Goal: Task Accomplishment & Management: Use online tool/utility

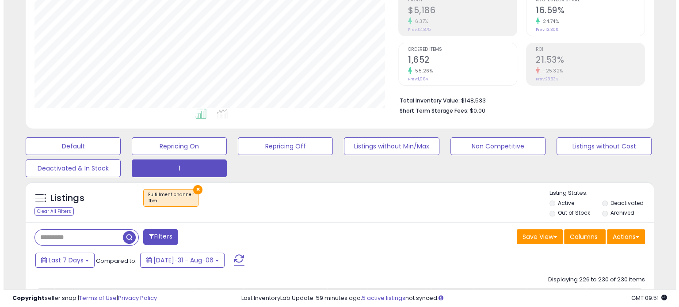
scroll to position [0, 72]
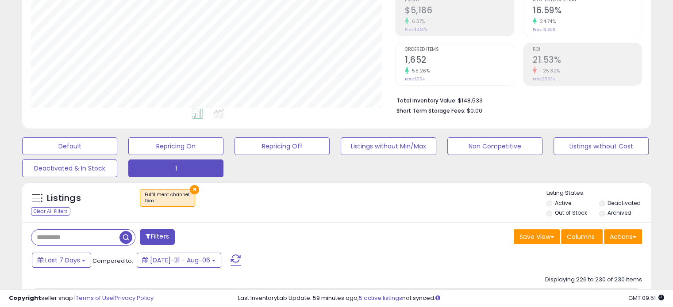
drag, startPoint x: 0, startPoint y: 0, endPoint x: 87, endPoint y: 230, distance: 245.9
click at [87, 230] on input "text" at bounding box center [75, 237] width 88 height 15
paste input "**********"
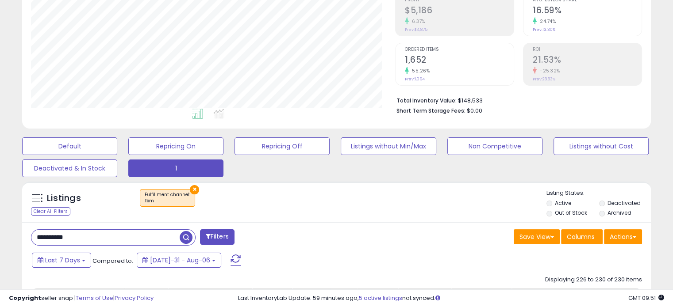
type input "**********"
click at [186, 237] on span "button" at bounding box center [186, 237] width 13 height 13
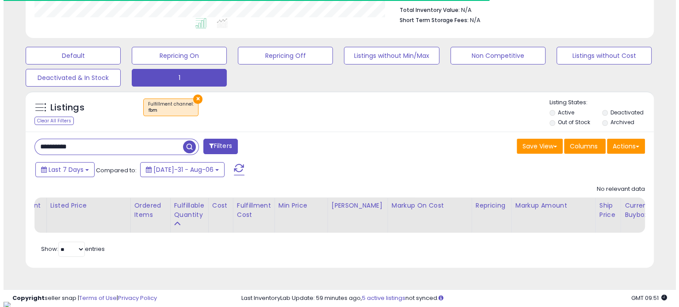
scroll to position [181, 364]
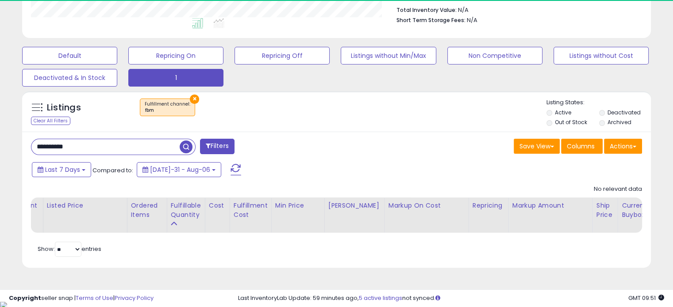
click at [192, 95] on button "×" at bounding box center [194, 99] width 9 height 9
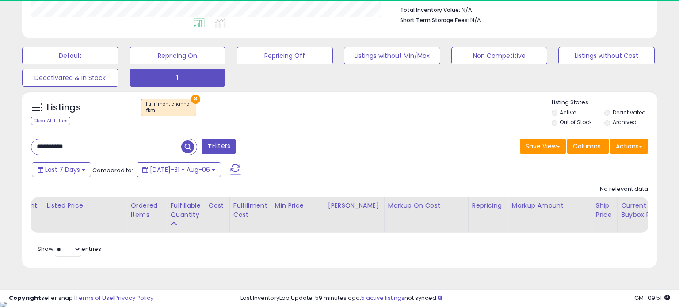
scroll to position [442085, 441899]
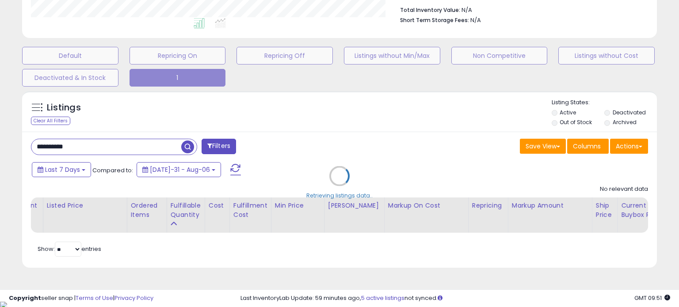
click at [120, 145] on div "Retrieving listings data.." at bounding box center [339, 183] width 648 height 192
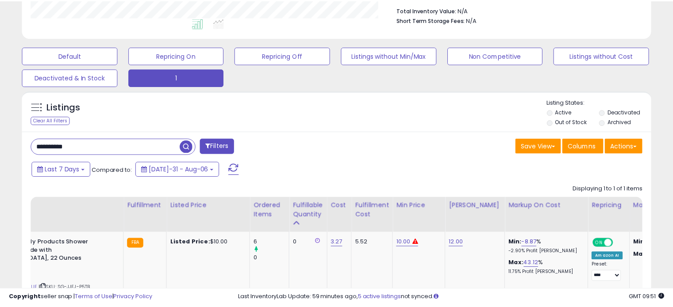
scroll to position [442085, 441903]
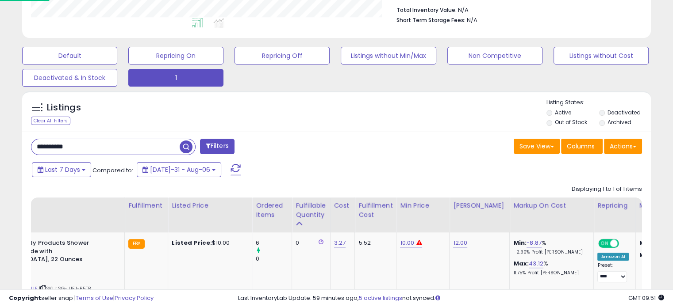
drag, startPoint x: 99, startPoint y: 145, endPoint x: 0, endPoint y: 145, distance: 99.1
click at [0, 145] on div "**********" at bounding box center [336, 87] width 673 height 580
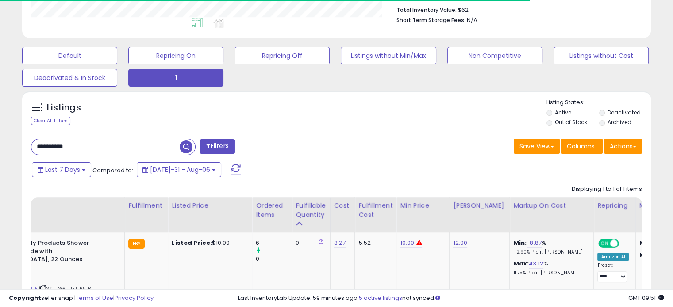
click at [191, 145] on span "button" at bounding box center [186, 147] width 13 height 13
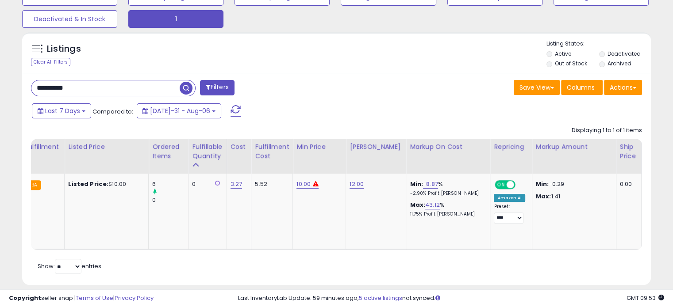
scroll to position [0, 173]
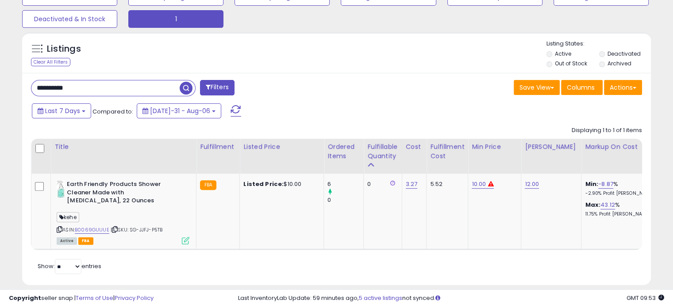
drag, startPoint x: 103, startPoint y: 80, endPoint x: 18, endPoint y: 75, distance: 84.6
click at [18, 75] on div "Listings Clear All Filters" at bounding box center [336, 162] width 642 height 269
click at [92, 84] on input "text" at bounding box center [105, 87] width 148 height 15
click at [218, 93] on button "Filters" at bounding box center [217, 87] width 34 height 15
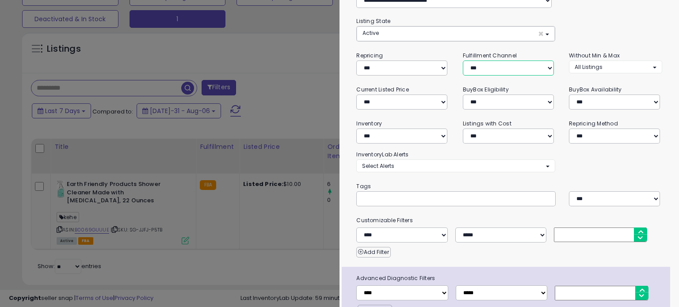
click at [478, 65] on select "*** *** *** ***" at bounding box center [508, 68] width 91 height 15
select select "***"
click at [463, 61] on select "*** *** *** ***" at bounding box center [508, 68] width 91 height 15
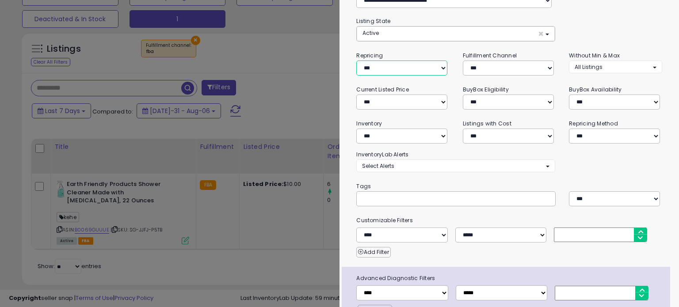
click at [404, 70] on select "**********" at bounding box center [401, 68] width 91 height 15
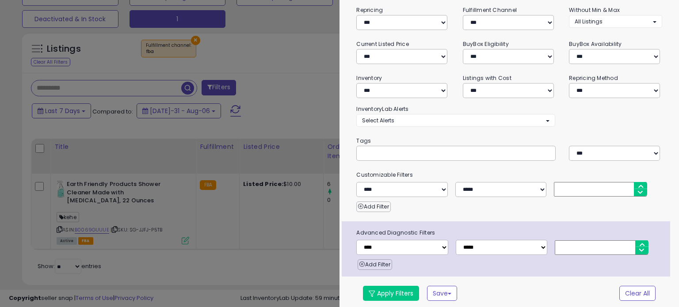
click at [392, 299] on div "**********" at bounding box center [510, 122] width 340 height 375
click at [394, 291] on button "Apply Filters" at bounding box center [391, 293] width 56 height 15
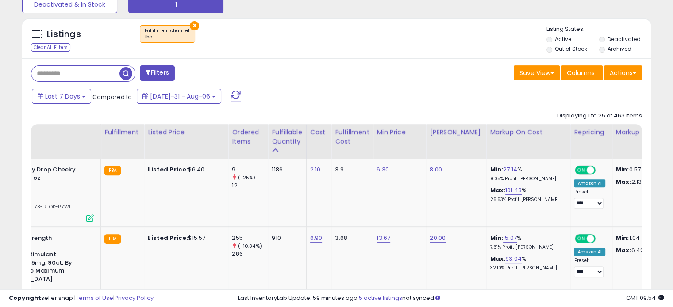
click at [508, 130] on div "Markup on Cost" at bounding box center [528, 132] width 77 height 9
click at [495, 134] on div "Markup on Cost" at bounding box center [528, 132] width 77 height 9
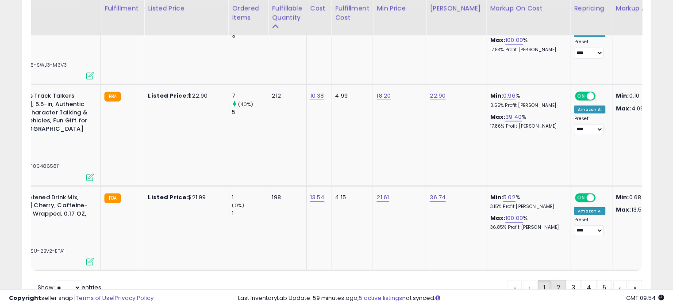
click at [581, 280] on link "2" at bounding box center [589, 287] width 16 height 15
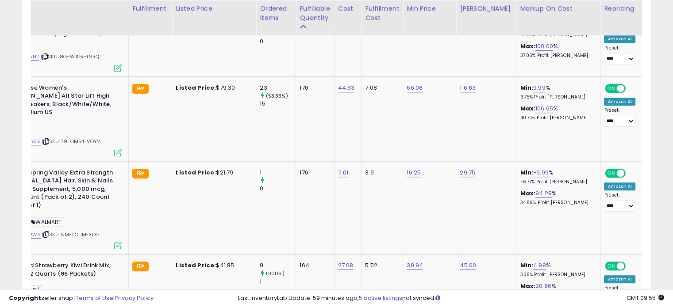
scroll to position [0, 129]
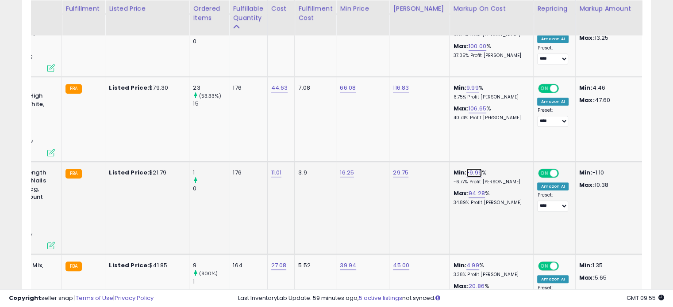
click at [469, 169] on link "-9.99" at bounding box center [473, 173] width 15 height 9
drag, startPoint x: 425, startPoint y: 130, endPoint x: 387, endPoint y: 130, distance: 38.0
type input "*"
click at [492, 134] on icon "submit" at bounding box center [489, 132] width 5 height 5
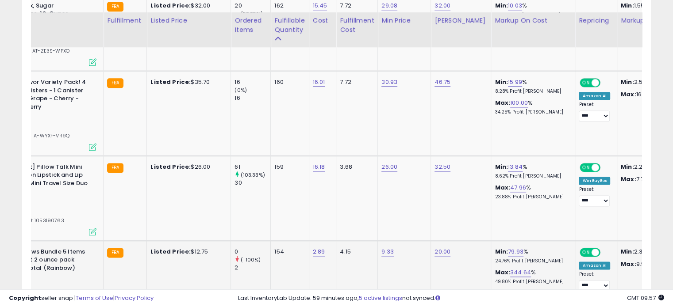
scroll to position [1169, 0]
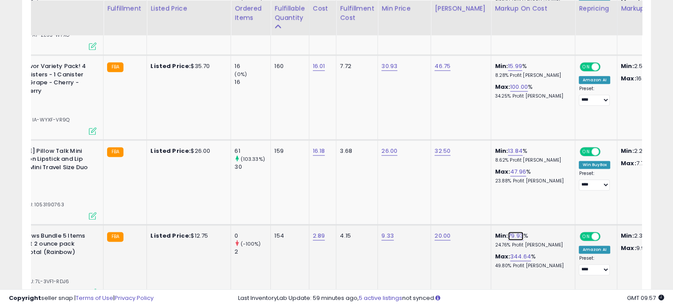
click at [508, 232] on link "79.93" at bounding box center [515, 236] width 15 height 9
drag, startPoint x: 490, startPoint y: 190, endPoint x: 430, endPoint y: 187, distance: 60.2
click at [430, 187] on tbody "Jell-O Banana Cream Instant Cook & Serve Pudding 3.4 Oz (Pack of 3) [PERSON_NAM…" at bounding box center [620, 244] width 1362 height 1898
type input "**"
click at [533, 187] on icon "submit" at bounding box center [530, 186] width 5 height 5
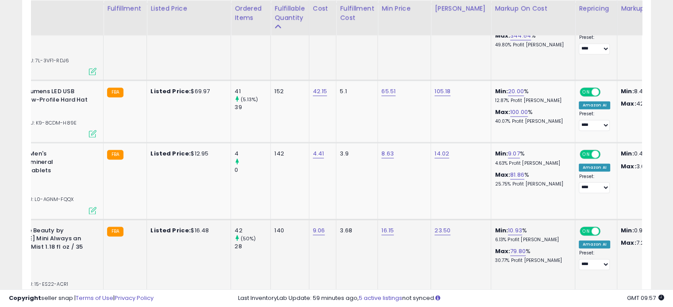
scroll to position [1405, 0]
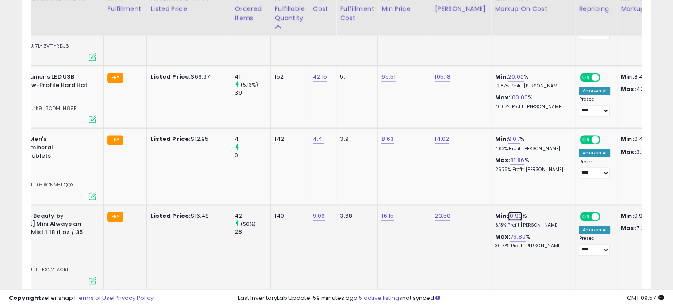
click at [508, 212] on link "10.93" at bounding box center [515, 216] width 14 height 9
drag, startPoint x: 480, startPoint y: 166, endPoint x: 448, endPoint y: 166, distance: 31.8
click at [448, 166] on input "*****" at bounding box center [480, 166] width 79 height 15
type input "**"
click at [533, 166] on icon "submit" at bounding box center [530, 165] width 5 height 5
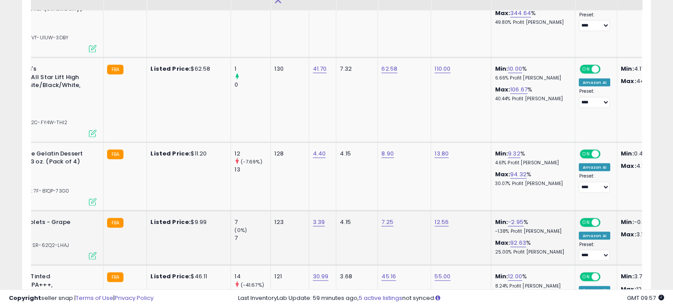
scroll to position [1715, 0]
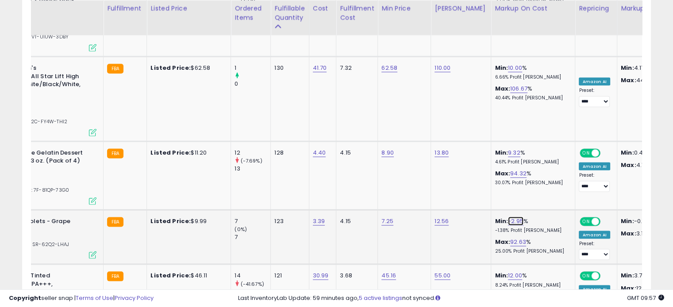
click at [508, 217] on link "-2.95" at bounding box center [515, 221] width 15 height 9
click at [486, 153] on input "*****" at bounding box center [480, 154] width 79 height 15
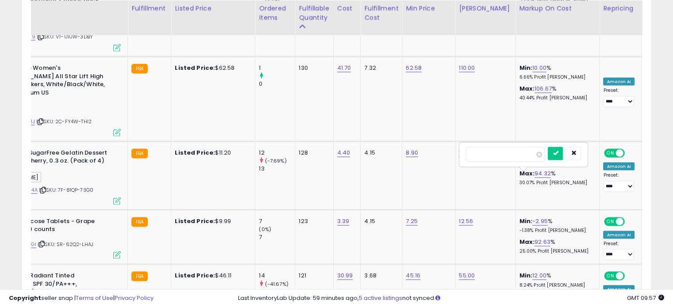
scroll to position [0, 101]
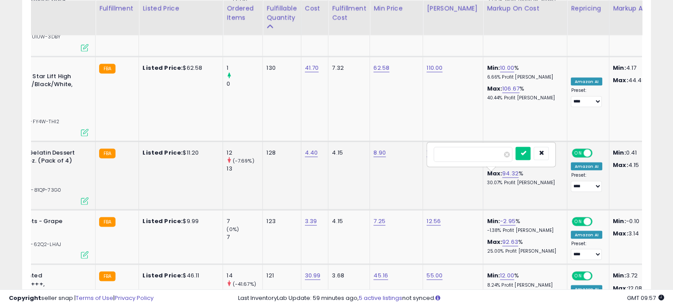
drag, startPoint x: 450, startPoint y: 152, endPoint x: 393, endPoint y: 153, distance: 57.1
type input "*"
click at [525, 151] on icon "submit" at bounding box center [522, 153] width 5 height 5
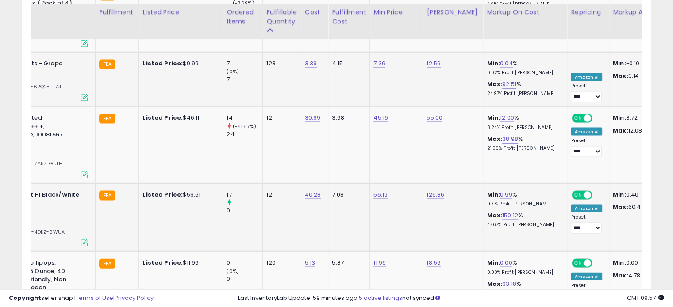
scroll to position [1877, 0]
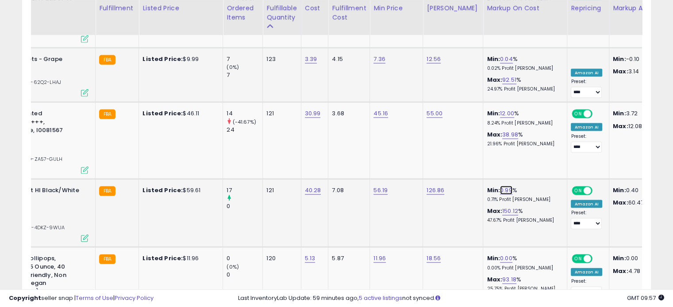
click at [500, 186] on link "0.99" at bounding box center [506, 190] width 12 height 9
drag, startPoint x: 465, startPoint y: 118, endPoint x: 395, endPoint y: 119, distance: 70.3
type input "*"
click at [524, 123] on icon "submit" at bounding box center [521, 121] width 5 height 5
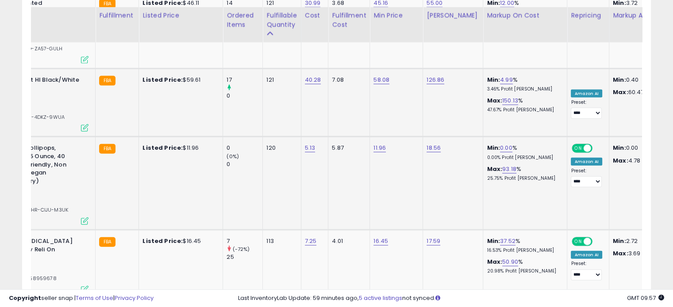
scroll to position [1995, 0]
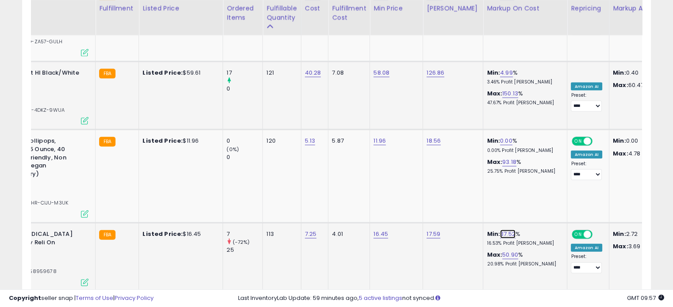
click at [500, 230] on link "37.52" at bounding box center [507, 234] width 15 height 9
drag, startPoint x: 479, startPoint y: 164, endPoint x: 401, endPoint y: 161, distance: 77.4
type input "**"
click at [530, 161] on button "submit" at bounding box center [522, 165] width 15 height 13
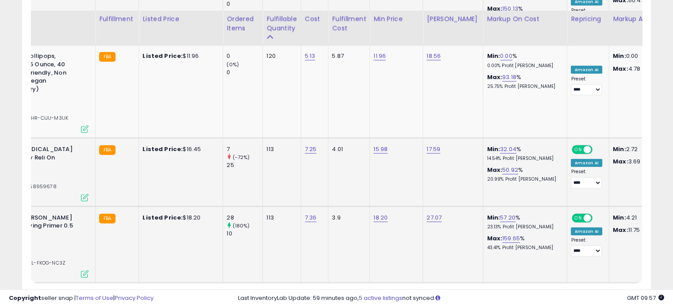
scroll to position [2091, 0]
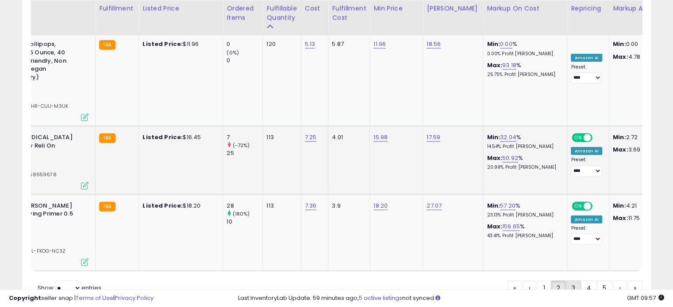
click at [597, 281] on link "3" at bounding box center [604, 288] width 15 height 15
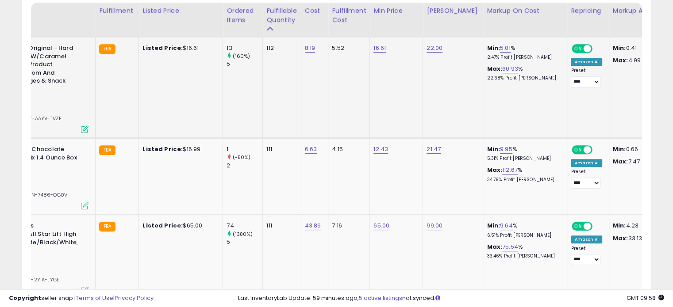
scroll to position [432, 0]
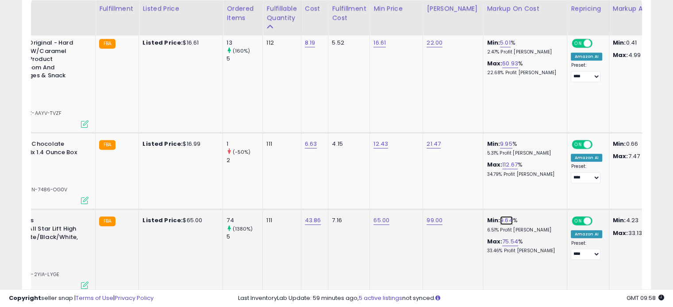
click at [501, 216] on link "9.64" at bounding box center [506, 220] width 13 height 9
drag, startPoint x: 479, startPoint y: 189, endPoint x: 427, endPoint y: 187, distance: 52.7
click at [427, 187] on div "****" at bounding box center [489, 191] width 127 height 23
type input "**"
click at [524, 191] on icon "submit" at bounding box center [521, 189] width 5 height 5
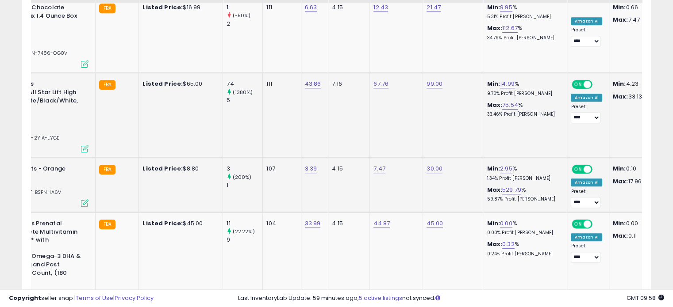
scroll to position [579, 0]
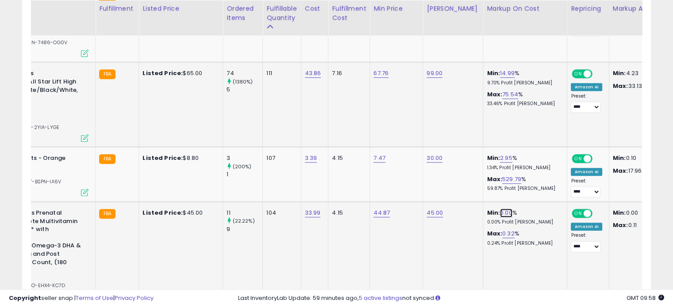
click at [500, 209] on link "0.00" at bounding box center [506, 213] width 12 height 9
drag, startPoint x: 479, startPoint y: 176, endPoint x: 427, endPoint y: 162, distance: 53.5
click at [427, 163] on div "****" at bounding box center [489, 174] width 127 height 23
type input "*"
click at [524, 172] on icon "submit" at bounding box center [521, 173] width 5 height 5
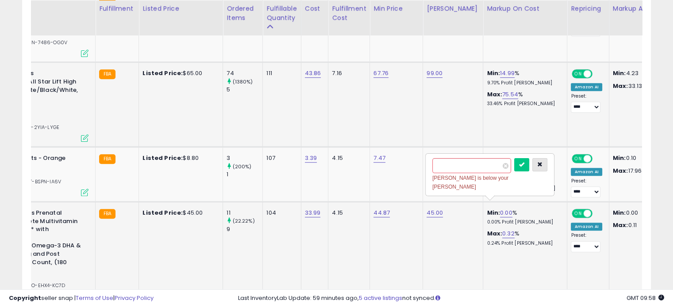
click at [542, 164] on icon "button" at bounding box center [539, 164] width 5 height 5
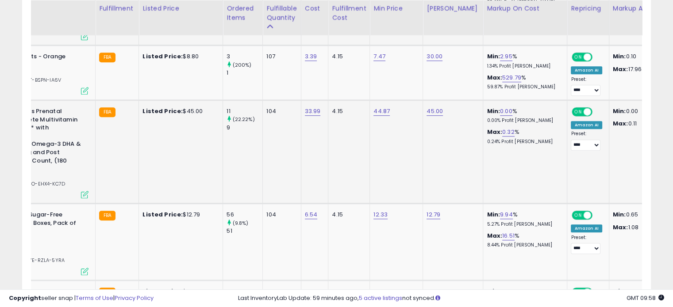
scroll to position [683, 0]
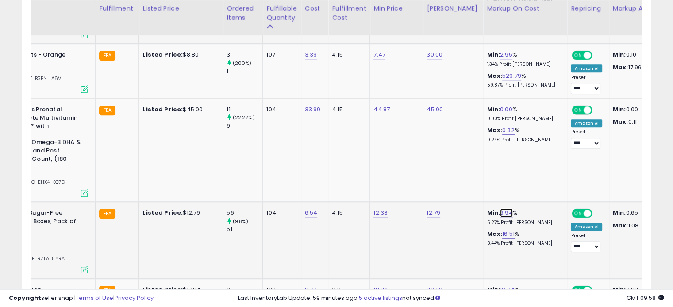
click at [500, 209] on link "9.94" at bounding box center [506, 213] width 13 height 9
drag, startPoint x: 467, startPoint y: 157, endPoint x: 398, endPoint y: 156, distance: 68.6
type input "**"
click at [524, 157] on icon "submit" at bounding box center [521, 156] width 5 height 5
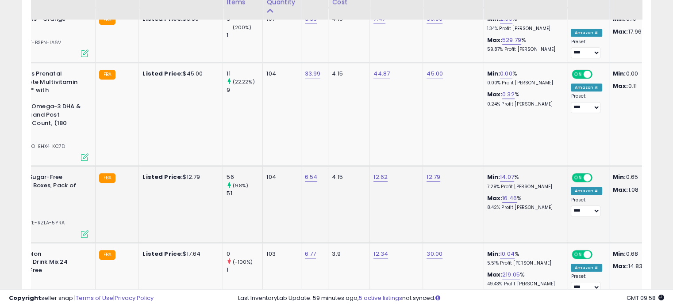
scroll to position [727, 0]
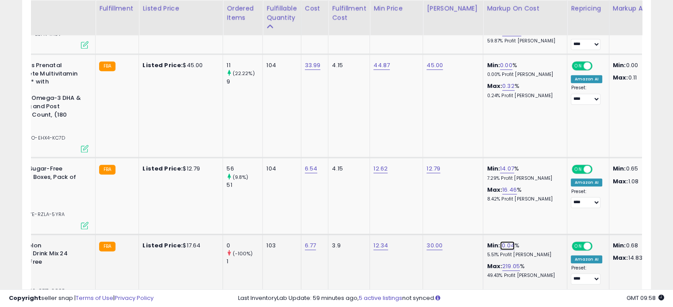
click at [500, 241] on link "10.04" at bounding box center [507, 245] width 15 height 9
click at [548, 177] on button "button" at bounding box center [540, 180] width 15 height 13
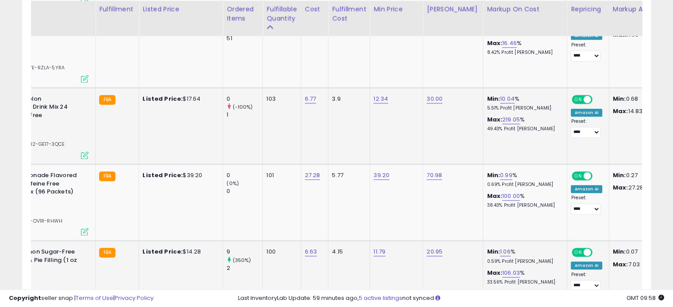
scroll to position [874, 0]
click at [500, 247] on link "1.06" at bounding box center [505, 251] width 11 height 9
drag, startPoint x: 481, startPoint y: 188, endPoint x: 394, endPoint y: 184, distance: 86.8
type input "*"
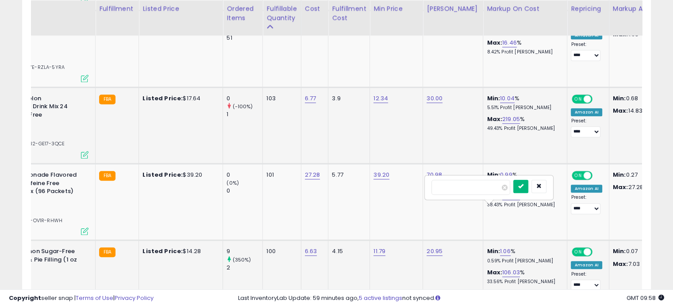
click at [523, 184] on icon "submit" at bounding box center [520, 186] width 5 height 5
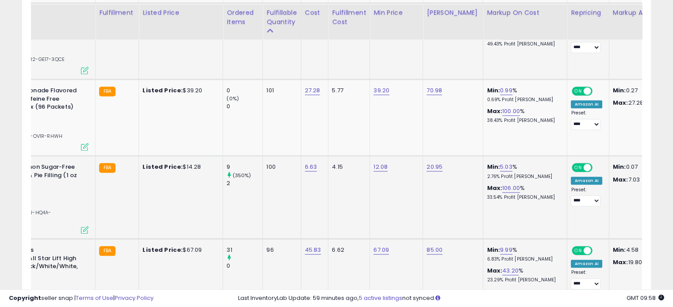
scroll to position [963, 0]
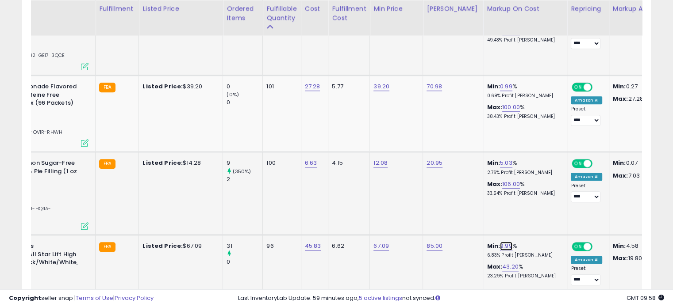
click at [500, 242] on link "9.99" at bounding box center [506, 246] width 12 height 9
drag, startPoint x: 480, startPoint y: 176, endPoint x: 380, endPoint y: 172, distance: 100.1
type input "**"
click at [524, 174] on icon "submit" at bounding box center [521, 173] width 5 height 5
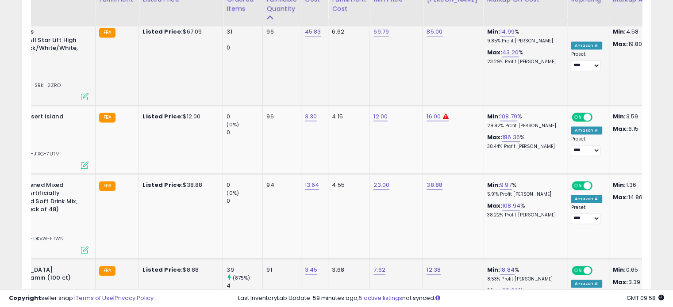
scroll to position [1184, 0]
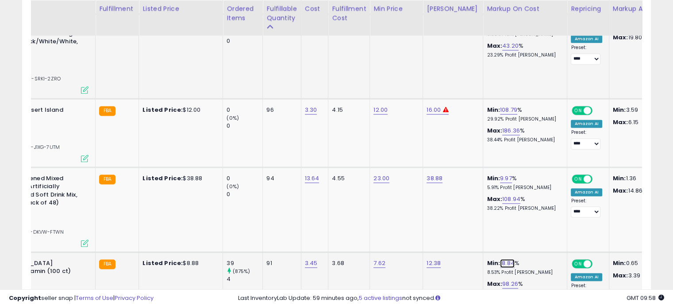
click at [500, 259] on link "18.84" at bounding box center [507, 263] width 15 height 9
drag, startPoint x: 486, startPoint y: 184, endPoint x: 390, endPoint y: 182, distance: 96.5
click at [390, 182] on tbody "[PERSON_NAME] Original - Hard Candies Caramel W/Caramel Filling 27 Oz Bag "Prod…" at bounding box center [613, 247] width 1365 height 1935
type input "**"
click at [530, 177] on button "submit" at bounding box center [522, 182] width 15 height 13
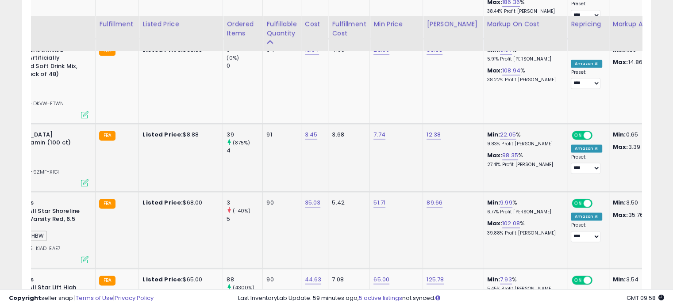
scroll to position [1331, 0]
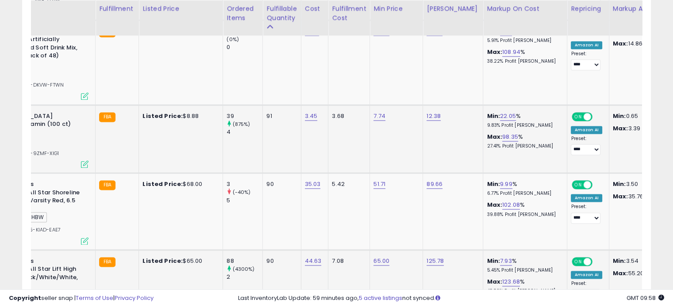
click at [507, 257] on div "Min: 7.93 % 5.45% Profit [PERSON_NAME]" at bounding box center [522, 265] width 73 height 16
click at [500, 257] on link "7.93" at bounding box center [506, 261] width 12 height 9
drag, startPoint x: 480, startPoint y: 178, endPoint x: 387, endPoint y: 171, distance: 93.1
click at [388, 171] on tbody "[PERSON_NAME] Original - Hard Candies Caramel W/Caramel Filling 27 Oz Bag "Prod…" at bounding box center [613, 100] width 1365 height 1935
type input "**"
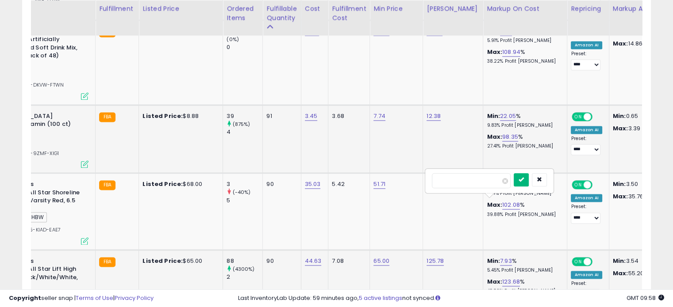
click at [529, 175] on button "submit" at bounding box center [520, 179] width 15 height 13
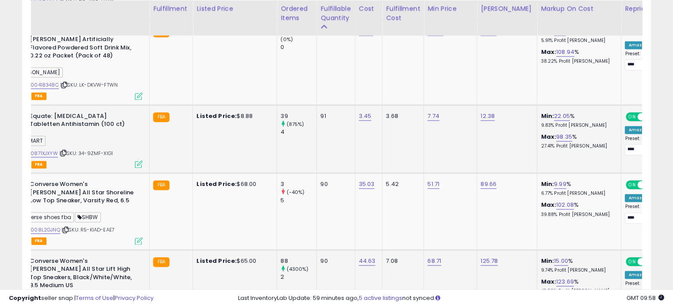
scroll to position [0, 67]
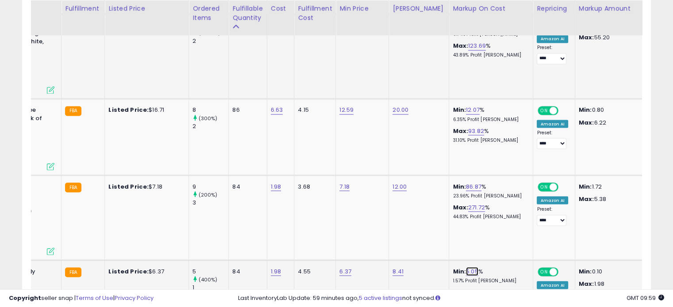
click at [466, 267] on link "5.05" at bounding box center [472, 271] width 12 height 9
drag, startPoint x: 447, startPoint y: 161, endPoint x: 377, endPoint y: 168, distance: 69.8
type input "*"
click at [490, 166] on icon "submit" at bounding box center [487, 163] width 5 height 5
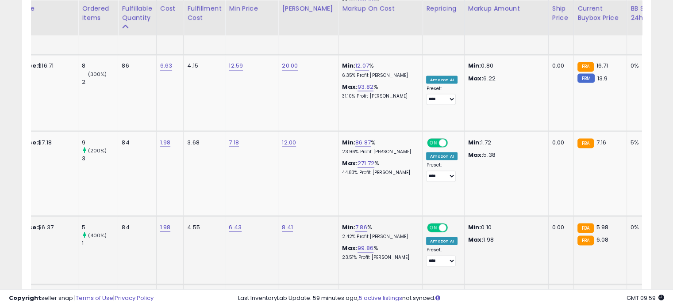
click at [355, 291] on link "-5.01" at bounding box center [362, 295] width 14 height 9
drag, startPoint x: 266, startPoint y: 187, endPoint x: 244, endPoint y: 188, distance: 22.6
type input "*"
click at [380, 188] on icon "submit" at bounding box center [377, 188] width 5 height 5
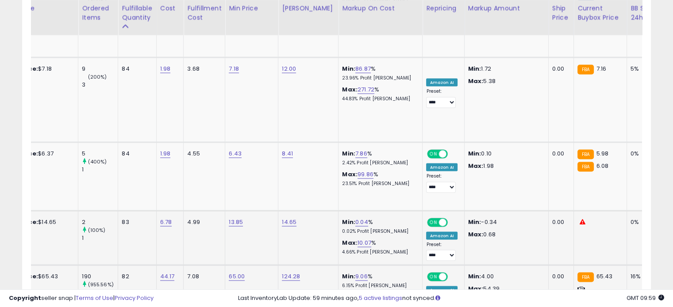
click at [359, 273] on div "Min: 9.06 % 6.15% Profit [PERSON_NAME]" at bounding box center [378, 281] width 73 height 16
click at [355, 272] on link "9.06" at bounding box center [361, 276] width 12 height 9
drag, startPoint x: 335, startPoint y: 166, endPoint x: 264, endPoint y: 172, distance: 71.9
type input "**"
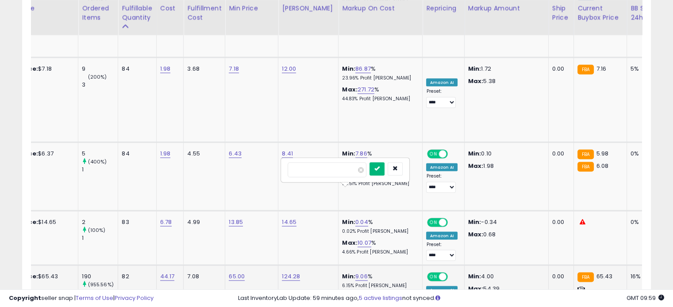
click at [384, 168] on button "submit" at bounding box center [376, 169] width 15 height 13
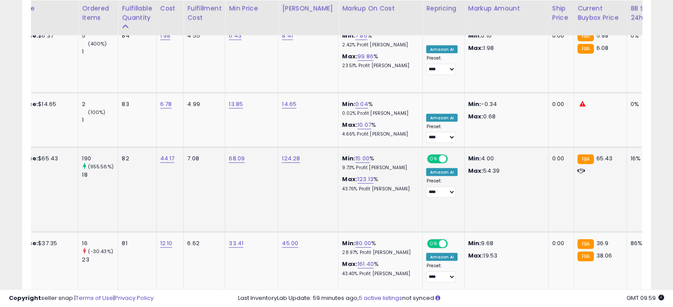
drag, startPoint x: 329, startPoint y: 196, endPoint x: 269, endPoint y: 194, distance: 60.6
type input "**"
click at [385, 196] on button "submit" at bounding box center [377, 198] width 15 height 13
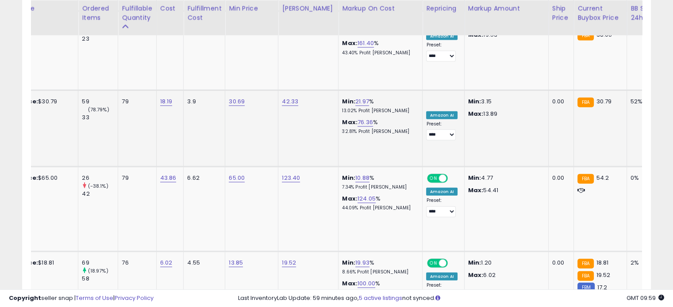
drag, startPoint x: 337, startPoint y: 192, endPoint x: 254, endPoint y: 192, distance: 83.1
type input "**"
click at [385, 195] on button "submit" at bounding box center [377, 198] width 15 height 13
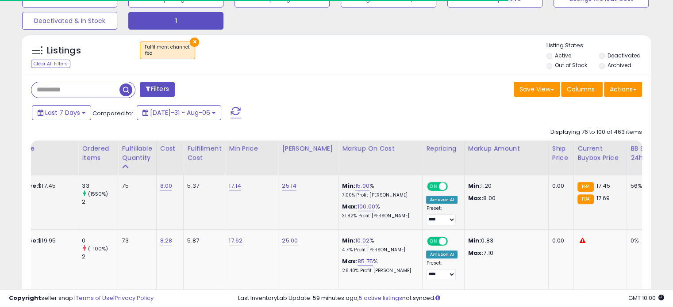
scroll to position [299, 0]
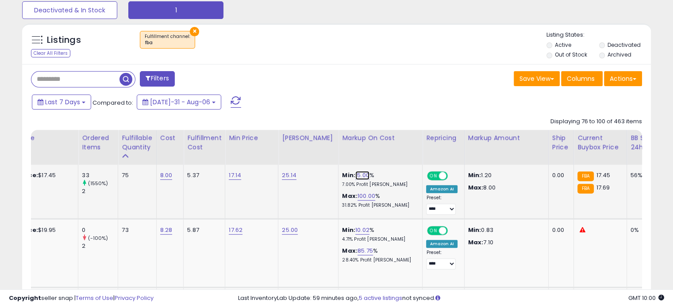
click at [355, 175] on link "15.00" at bounding box center [362, 175] width 14 height 9
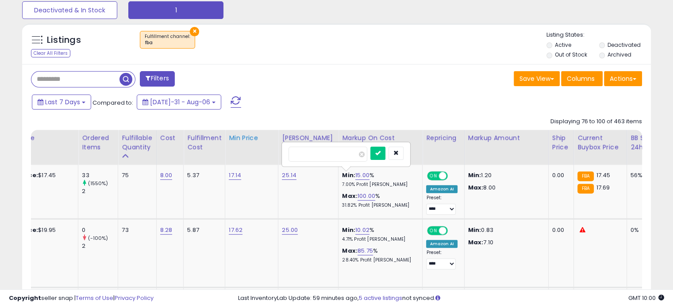
drag, startPoint x: 345, startPoint y: 153, endPoint x: 264, endPoint y: 153, distance: 80.9
type input "**"
click at [380, 150] on icon "submit" at bounding box center [377, 152] width 5 height 5
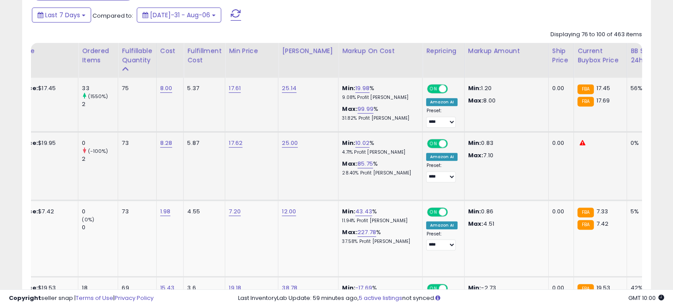
scroll to position [388, 0]
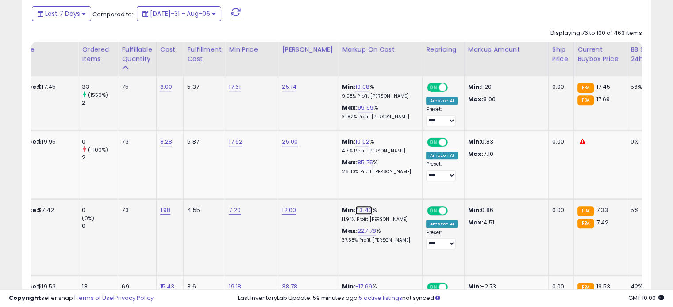
click at [357, 209] on link "43.43" at bounding box center [363, 210] width 17 height 9
drag, startPoint x: 341, startPoint y: 189, endPoint x: 260, endPoint y: 184, distance: 81.9
drag, startPoint x: 322, startPoint y: 182, endPoint x: 264, endPoint y: 189, distance: 57.9
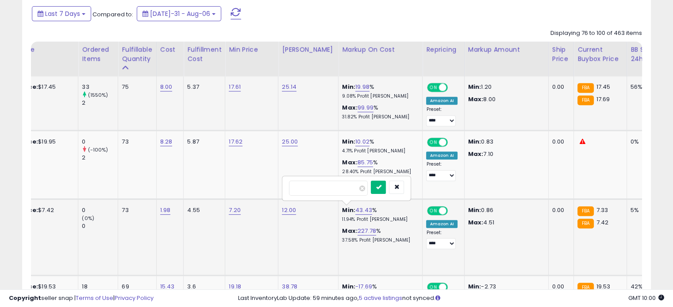
type input "**"
click at [381, 188] on icon "submit" at bounding box center [377, 186] width 5 height 5
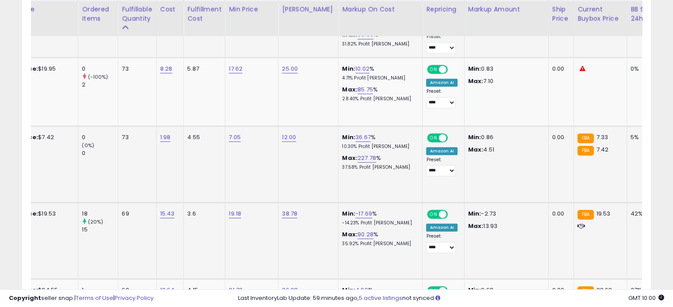
scroll to position [462, 0]
click at [355, 209] on link "-17.69" at bounding box center [363, 213] width 17 height 9
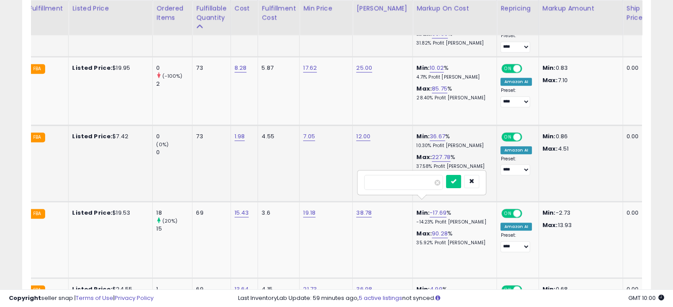
scroll to position [0, 190]
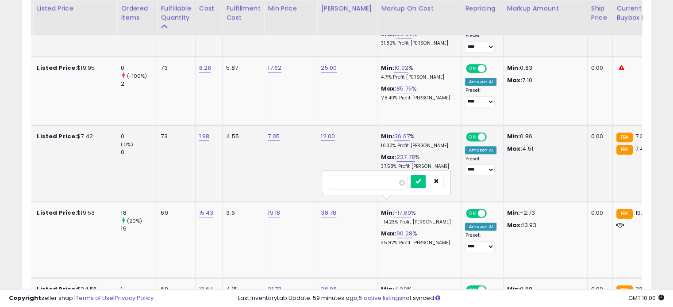
drag, startPoint x: 363, startPoint y: 177, endPoint x: 313, endPoint y: 180, distance: 50.0
type input "*"
click at [421, 184] on icon "submit" at bounding box center [417, 181] width 5 height 5
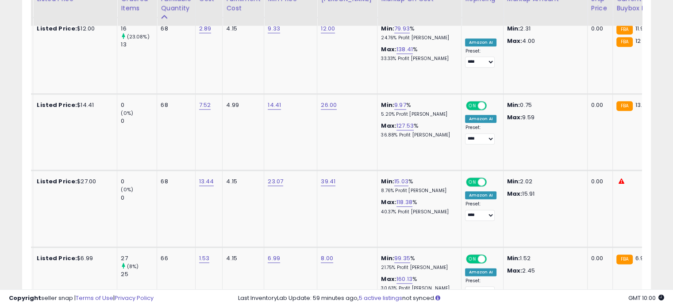
scroll to position [1037, 0]
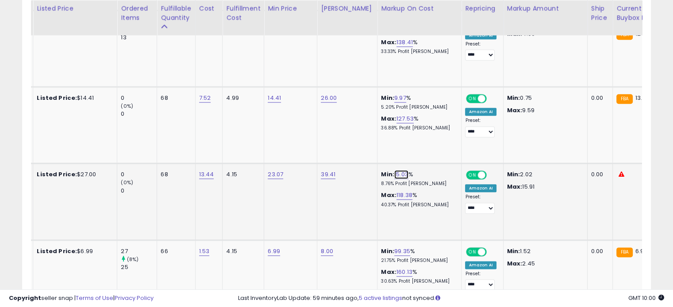
click at [396, 170] on link "15.03" at bounding box center [401, 174] width 14 height 9
drag, startPoint x: 360, startPoint y: 130, endPoint x: 311, endPoint y: 125, distance: 48.8
type input "**"
click at [424, 133] on button "submit" at bounding box center [416, 133] width 15 height 13
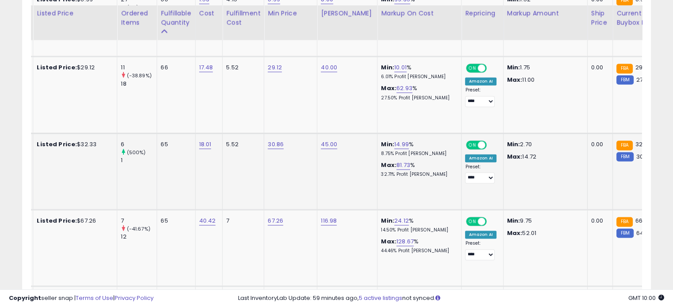
scroll to position [1317, 0]
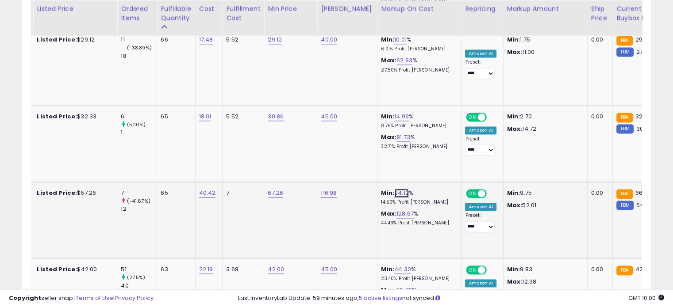
click at [394, 189] on link "24.12" at bounding box center [401, 193] width 15 height 9
drag, startPoint x: 370, startPoint y: 149, endPoint x: 307, endPoint y: 148, distance: 62.4
click at [310, 146] on tbody "Bicycle Jumbo Index Playing Cards - 6 Decks ASIN: B000TBU90Q | SKU: SW-L6MU-LXM…" at bounding box center [506, 67] width 1362 height 1839
type input "**"
click at [419, 151] on icon "submit" at bounding box center [416, 150] width 5 height 5
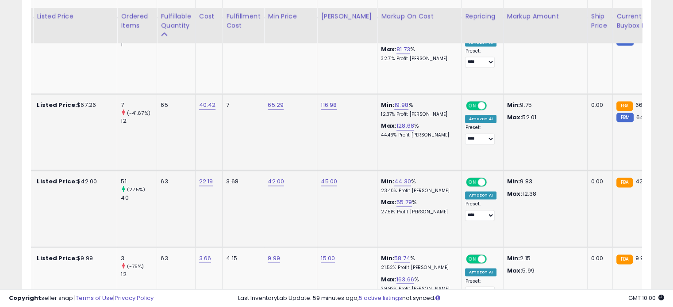
scroll to position [1435, 0]
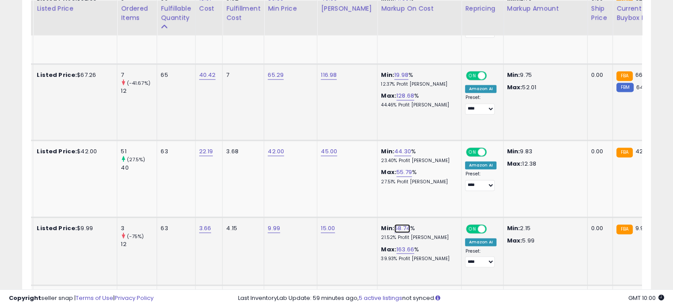
click at [394, 224] on link "58.74" at bounding box center [402, 228] width 16 height 9
drag, startPoint x: 329, startPoint y: 185, endPoint x: 300, endPoint y: 187, distance: 29.3
type input "**"
click at [425, 181] on button "submit" at bounding box center [417, 185] width 15 height 13
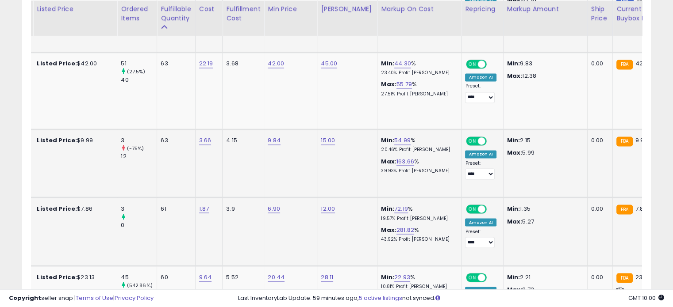
scroll to position [1523, 0]
click at [394, 204] on link "72.19" at bounding box center [401, 208] width 14 height 9
drag, startPoint x: 368, startPoint y: 163, endPoint x: 289, endPoint y: 162, distance: 79.2
type input "**"
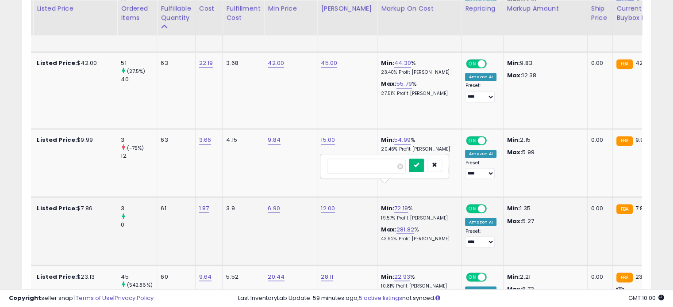
click at [419, 166] on icon "submit" at bounding box center [416, 164] width 5 height 5
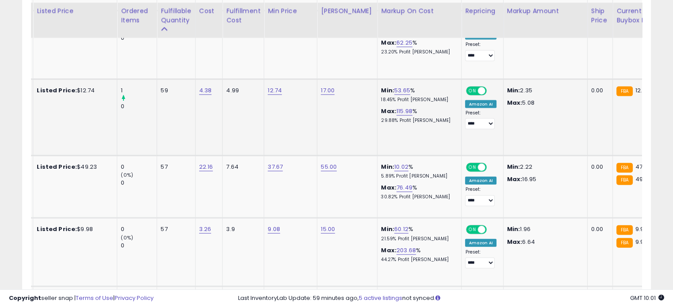
scroll to position [1950, 0]
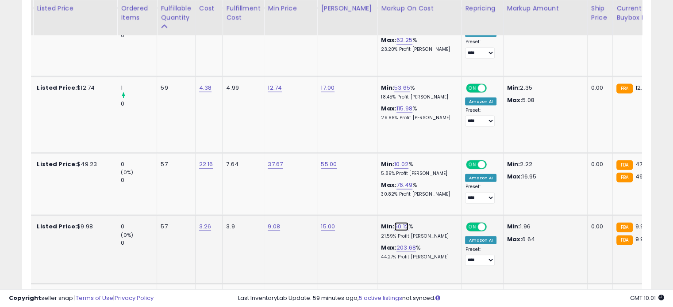
click at [397, 222] on link "60.12" at bounding box center [401, 226] width 14 height 9
drag, startPoint x: 368, startPoint y: 182, endPoint x: 302, endPoint y: 183, distance: 66.3
type input "**"
click at [424, 177] on button "submit" at bounding box center [416, 182] width 15 height 13
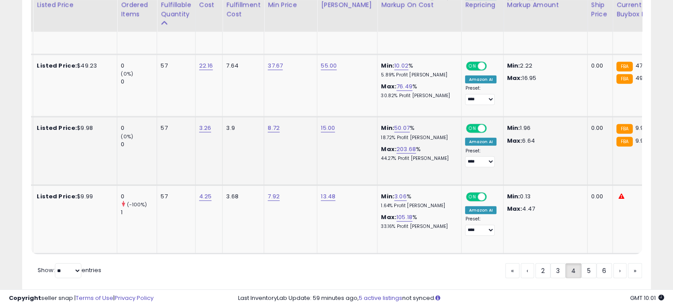
scroll to position [2056, 0]
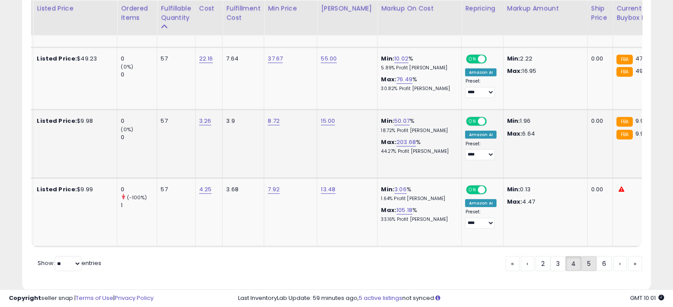
click at [613, 257] on link "5" at bounding box center [619, 264] width 13 height 15
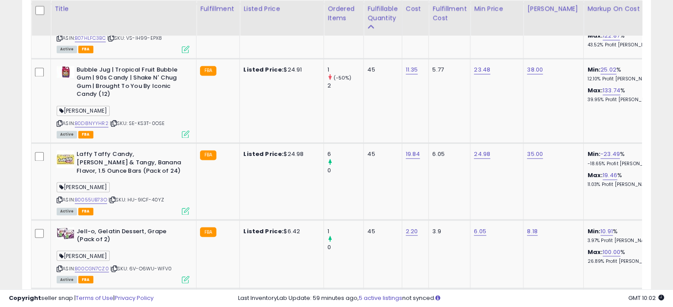
scroll to position [0, 77]
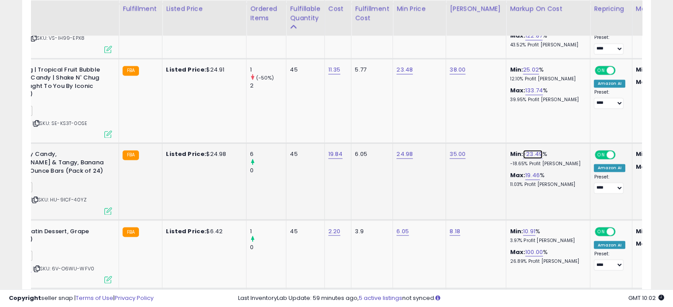
click at [529, 150] on link "-23.49" at bounding box center [532, 154] width 19 height 9
drag, startPoint x: 488, startPoint y: 102, endPoint x: 443, endPoint y: 102, distance: 45.1
type input "*"
click at [551, 101] on icon "submit" at bounding box center [547, 103] width 5 height 5
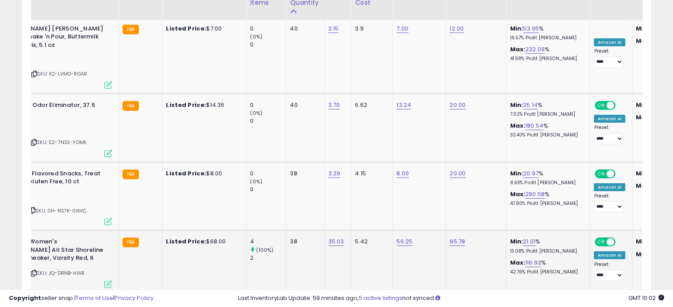
scroll to position [2084, 0]
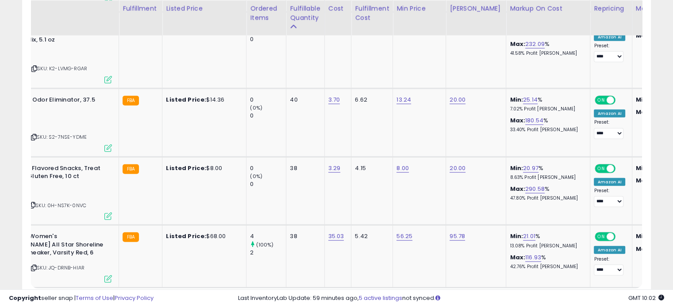
click at [613, 298] on link "6" at bounding box center [619, 305] width 13 height 15
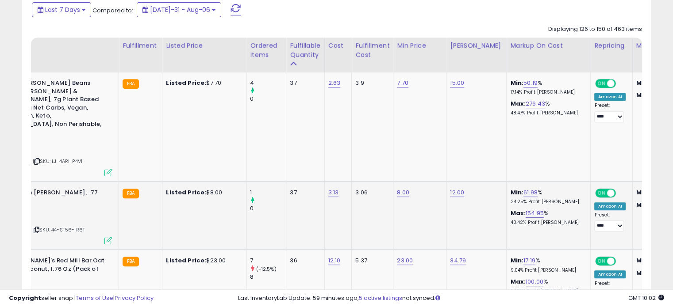
scroll to position [388, 0]
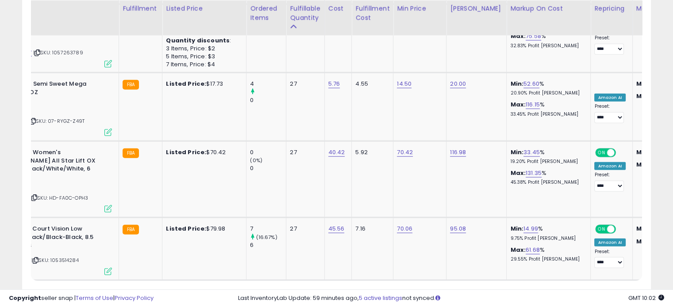
click at [628, 290] on link "8" at bounding box center [635, 297] width 14 height 15
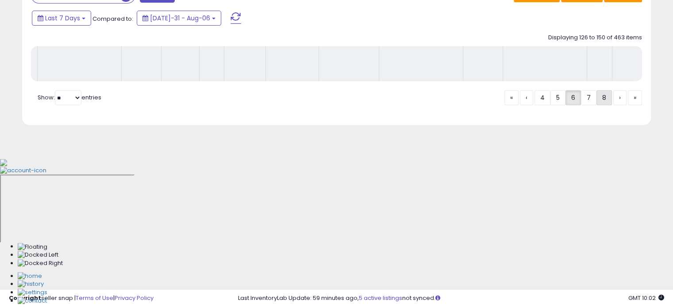
scroll to position [241, 0]
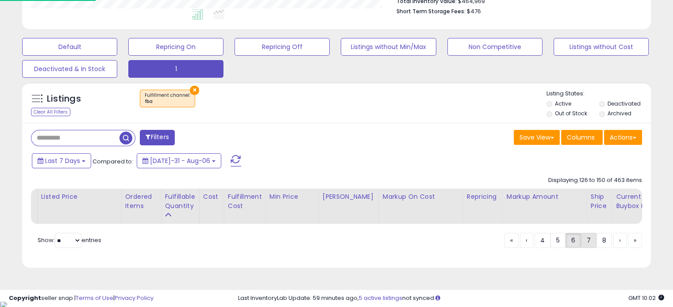
click at [613, 246] on link "7" at bounding box center [619, 240] width 13 height 15
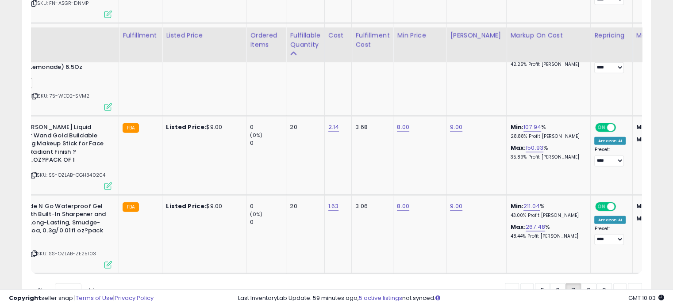
scroll to position [2074, 0]
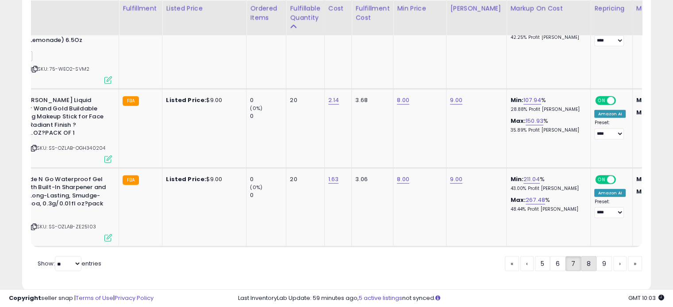
click at [613, 257] on link "8" at bounding box center [619, 264] width 13 height 15
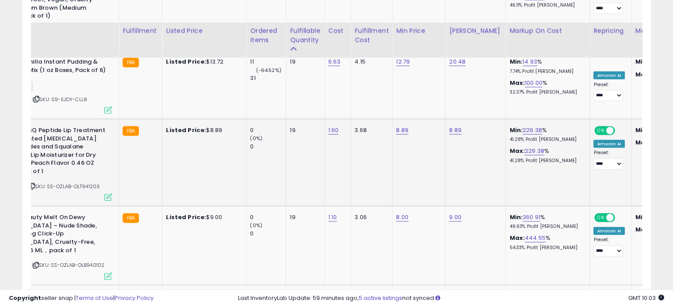
scroll to position [1965, 0]
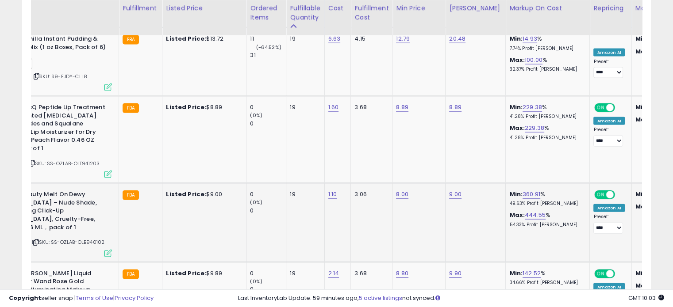
click at [526, 184] on td "Min: 360.91 % 49.63% Profit [PERSON_NAME]: 444.55 % 54.33% Profit [PERSON_NAME]" at bounding box center [548, 223] width 84 height 79
click at [522, 190] on link "360.91" at bounding box center [531, 194] width 18 height 9
drag, startPoint x: 495, startPoint y: 104, endPoint x: 452, endPoint y: 102, distance: 43.8
click at [452, 102] on div "******" at bounding box center [515, 103] width 127 height 23
click at [568, 100] on icon "button" at bounding box center [565, 101] width 5 height 5
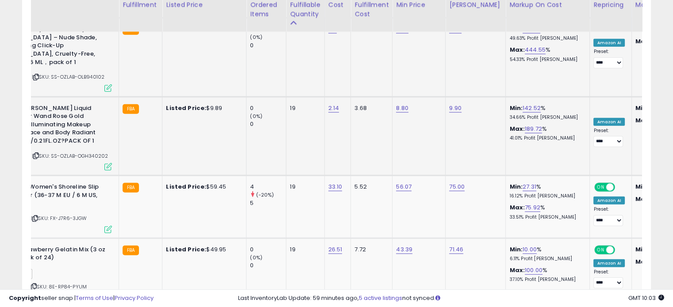
scroll to position [2134, 0]
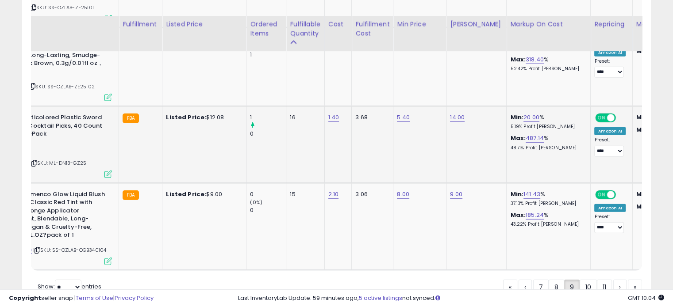
scroll to position [2202, 0]
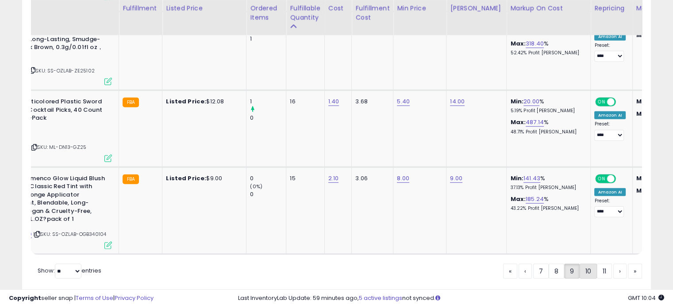
click at [613, 264] on link "10" at bounding box center [619, 271] width 13 height 15
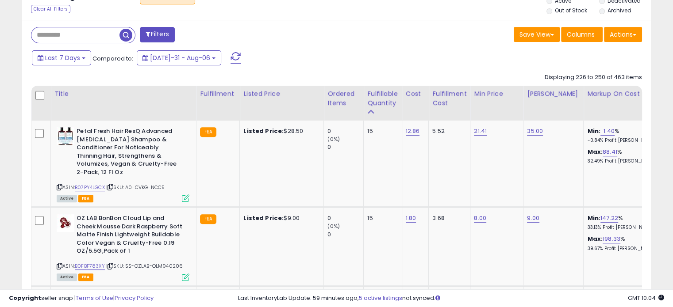
scroll to position [0, 188]
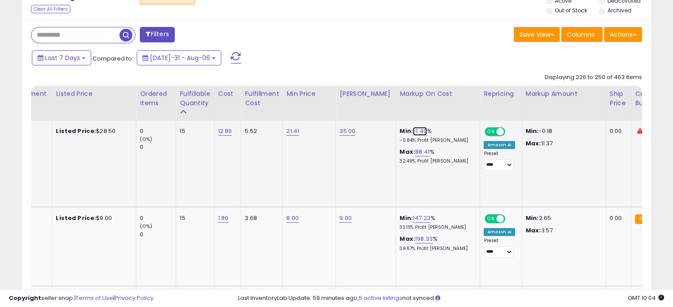
click at [417, 130] on link "-1.40" at bounding box center [420, 131] width 14 height 9
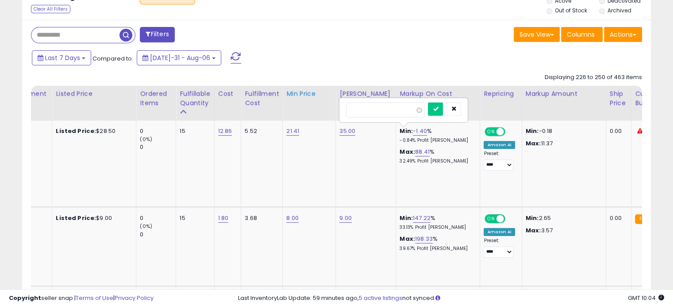
drag, startPoint x: 380, startPoint y: 110, endPoint x: 319, endPoint y: 104, distance: 61.8
type input "*"
click at [438, 107] on icon "submit" at bounding box center [435, 108] width 5 height 5
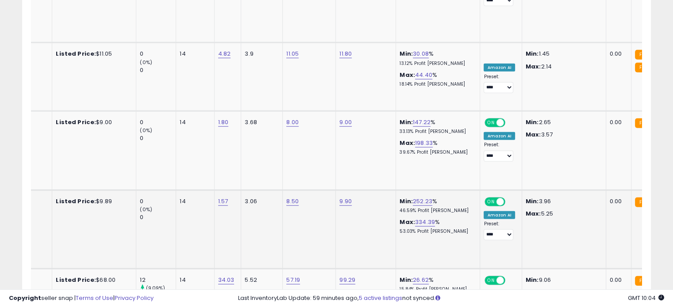
scroll to position [2257, 0]
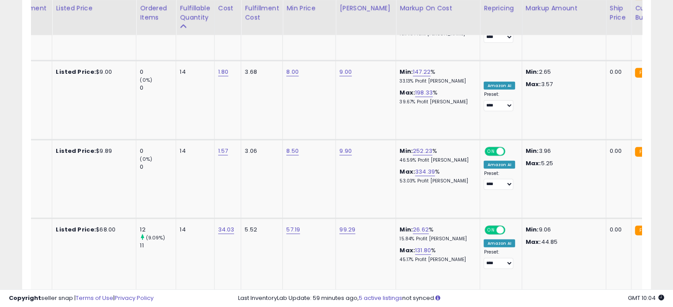
click at [613, 305] on link "11" at bounding box center [619, 312] width 13 height 15
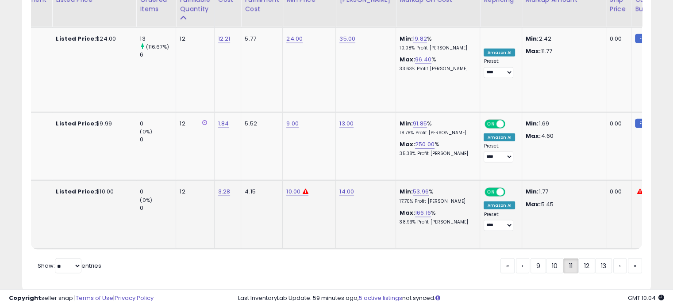
scroll to position [2163, 0]
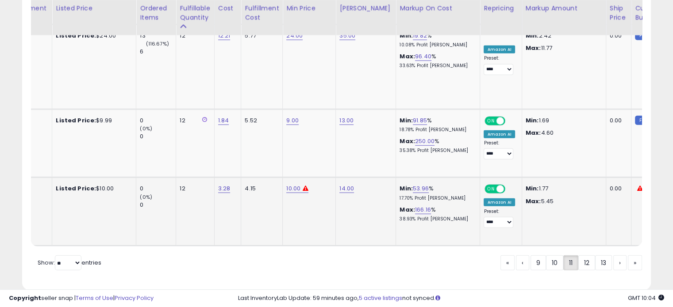
click at [370, 223] on td "14.00" at bounding box center [366, 212] width 60 height 69
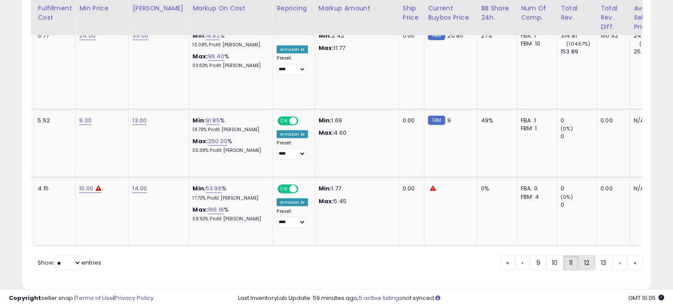
click at [613, 256] on link "12" at bounding box center [619, 263] width 13 height 15
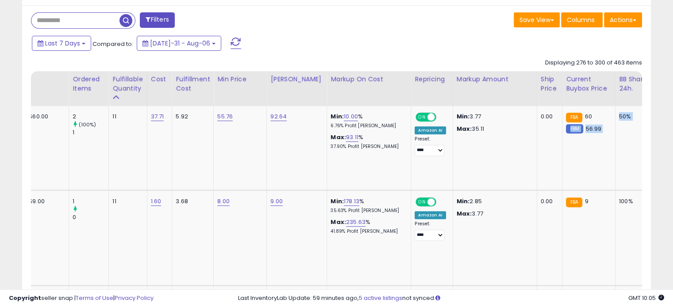
scroll to position [0, 211]
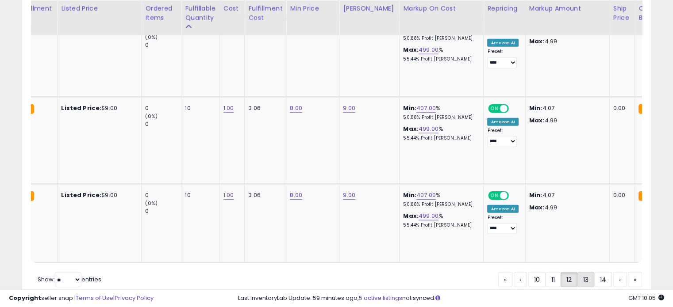
click at [613, 272] on link "13" at bounding box center [619, 279] width 13 height 15
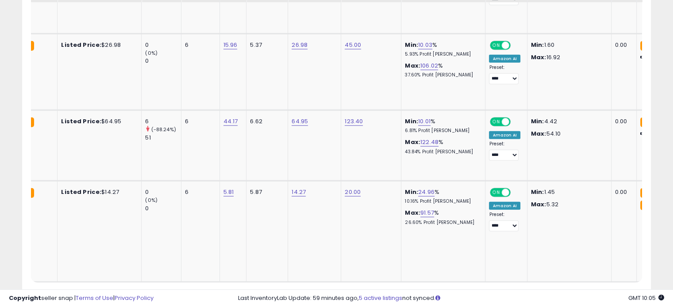
scroll to position [2172, 0]
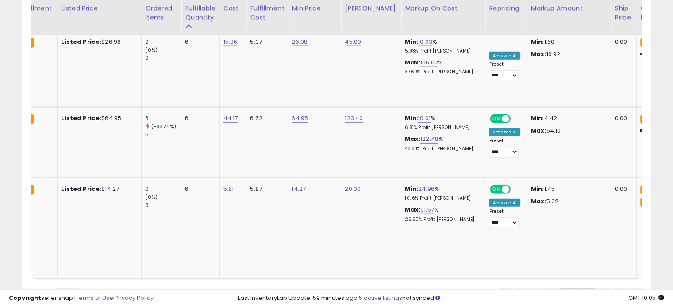
click at [613, 289] on link "14" at bounding box center [619, 296] width 13 height 15
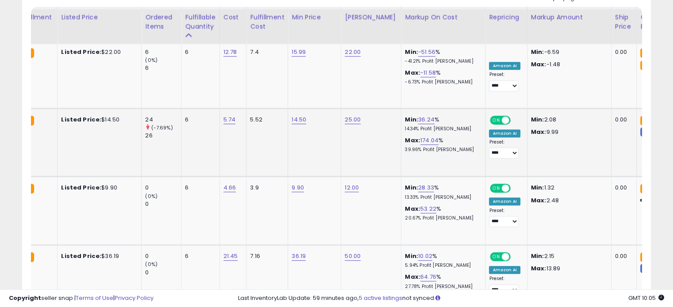
scroll to position [388, 0]
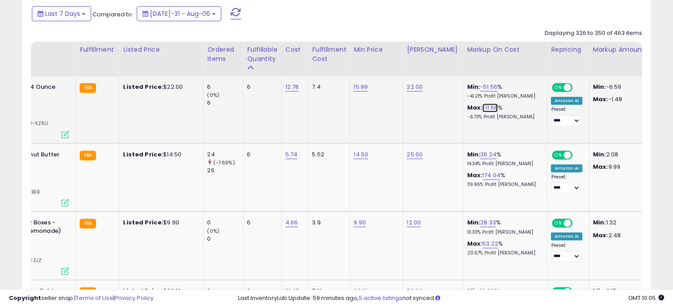
click at [482, 106] on link "-11.58" at bounding box center [489, 107] width 15 height 9
drag, startPoint x: 461, startPoint y: 85, endPoint x: 404, endPoint y: 84, distance: 56.6
click at [404, 212] on tr "[PERSON_NAME] Drink, 64 Ounce kehe ASIN: B0004E7UDM | SKU: 68-9902-XZ6U Active …" at bounding box center [590, 246] width 1359 height 69
type input "*"
type input "**"
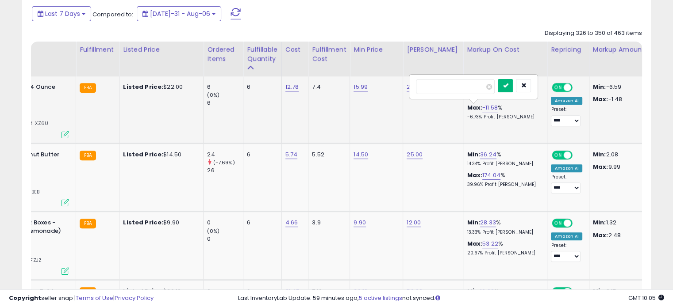
click at [513, 84] on button "submit" at bounding box center [505, 85] width 15 height 13
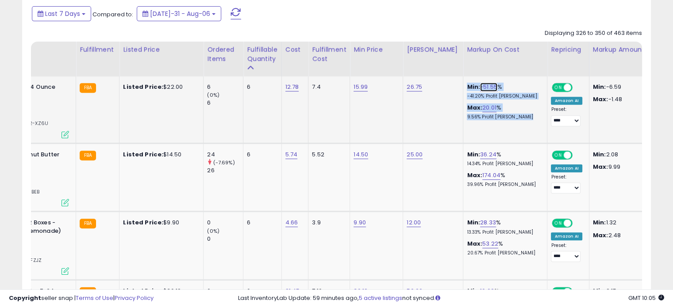
click at [487, 83] on link "-51.55" at bounding box center [488, 87] width 17 height 9
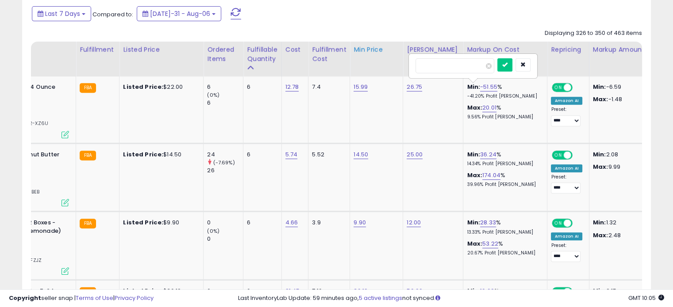
drag, startPoint x: 422, startPoint y: 68, endPoint x: 366, endPoint y: 67, distance: 55.7
type input "*"
click at [512, 58] on button "submit" at bounding box center [504, 64] width 15 height 13
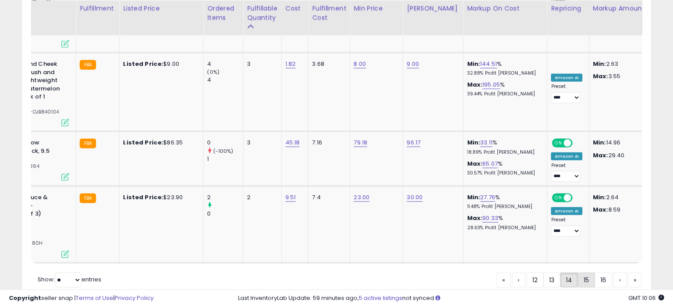
click at [613, 273] on link "15" at bounding box center [619, 280] width 13 height 15
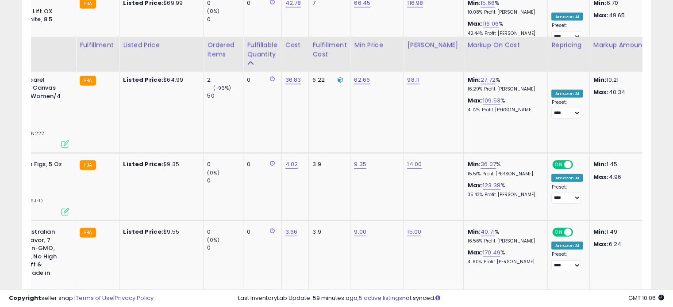
scroll to position [2080, 0]
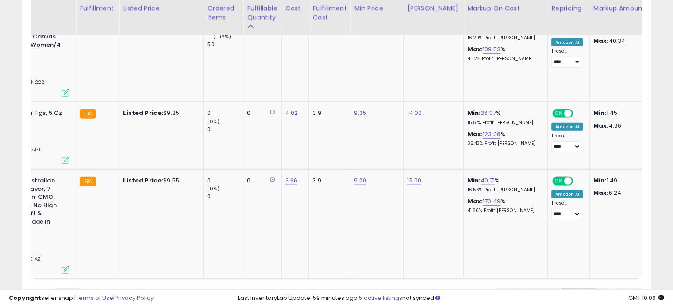
click at [613, 289] on link "16" at bounding box center [619, 296] width 13 height 15
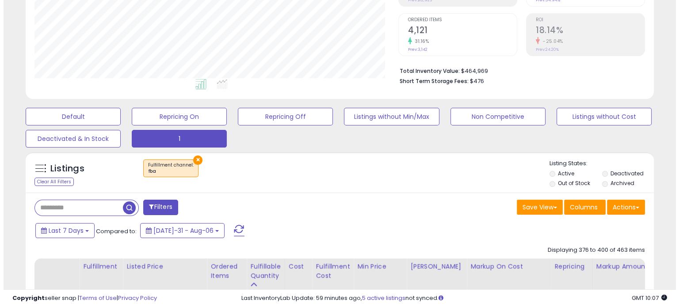
scroll to position [177, 0]
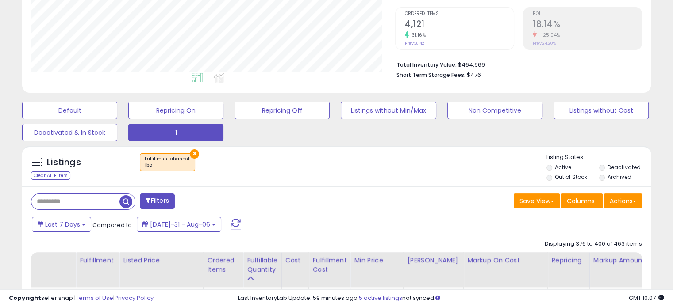
click at [190, 153] on button "×" at bounding box center [194, 153] width 9 height 9
select select "***"
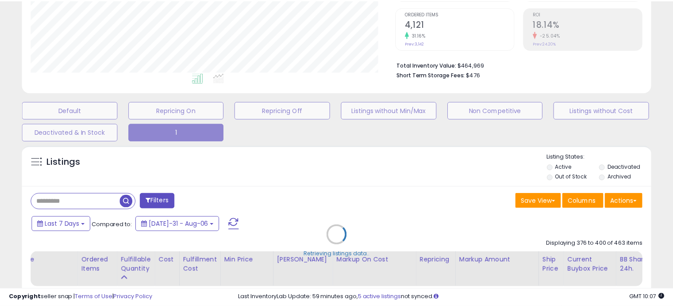
scroll to position [181, 368]
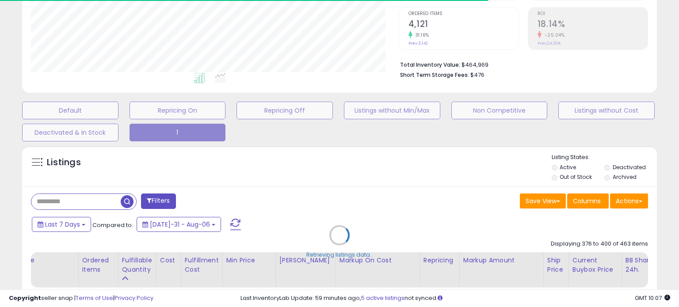
click at [163, 202] on div "Retrieving listings data.." at bounding box center [339, 242] width 648 height 201
select select "*"
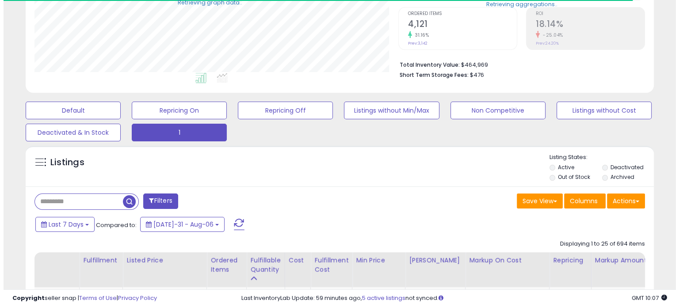
scroll to position [442085, 441903]
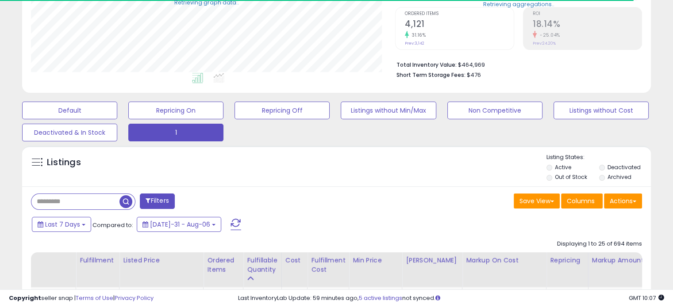
click at [161, 201] on button "Filters" at bounding box center [157, 201] width 34 height 15
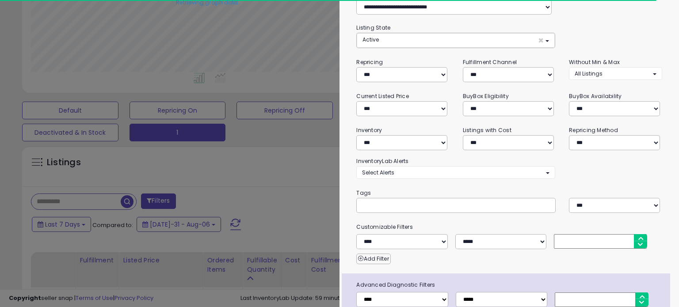
scroll to position [37, 0]
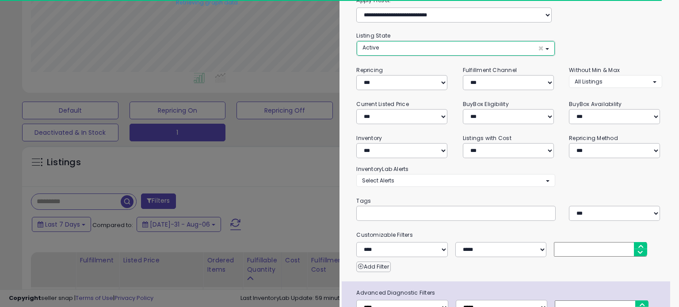
click at [409, 51] on button "Active ×" at bounding box center [456, 48] width 198 height 15
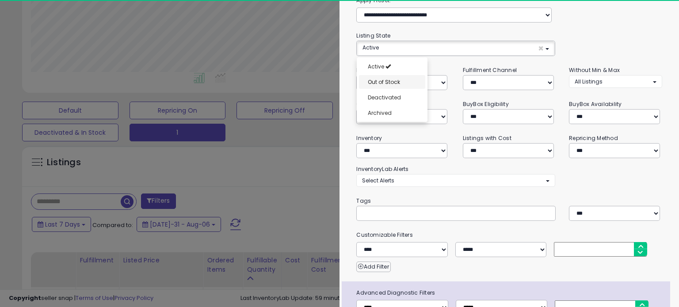
click at [391, 80] on span "Out of Stock" at bounding box center [384, 82] width 32 height 8
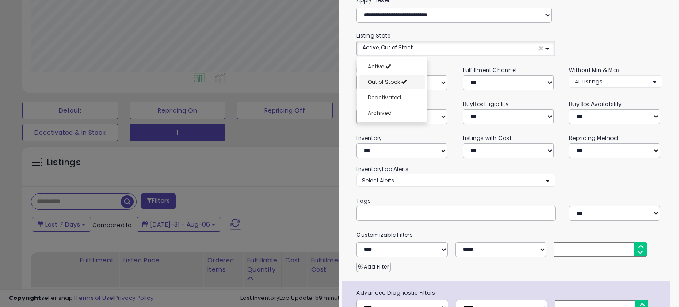
scroll to position [181, 368]
click at [385, 94] on span "Deactivated" at bounding box center [384, 98] width 33 height 8
select select "**********"
click at [383, 109] on span "Archived" at bounding box center [380, 113] width 24 height 8
click at [615, 37] on div "**********" at bounding box center [509, 43] width 306 height 25
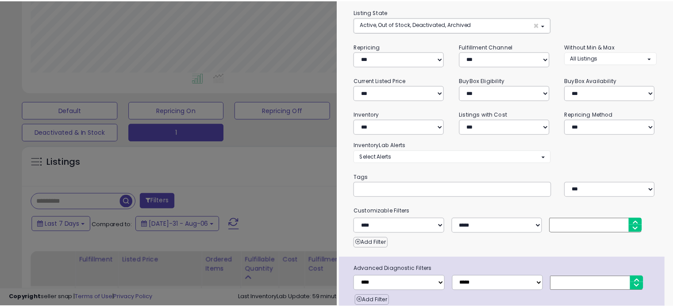
scroll to position [97, 0]
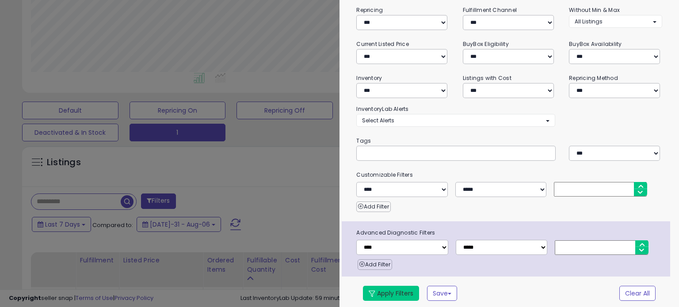
click at [386, 292] on button "Apply Filters" at bounding box center [391, 293] width 56 height 15
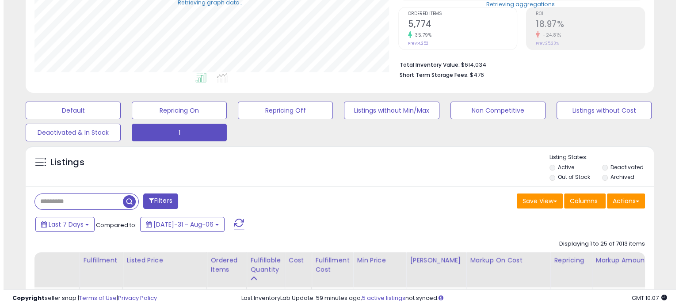
scroll to position [442085, 441903]
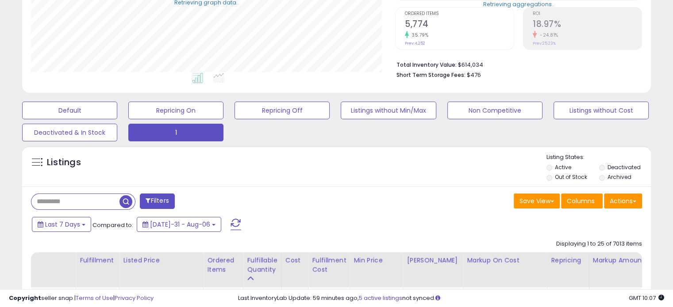
click at [66, 201] on input "text" at bounding box center [75, 201] width 88 height 15
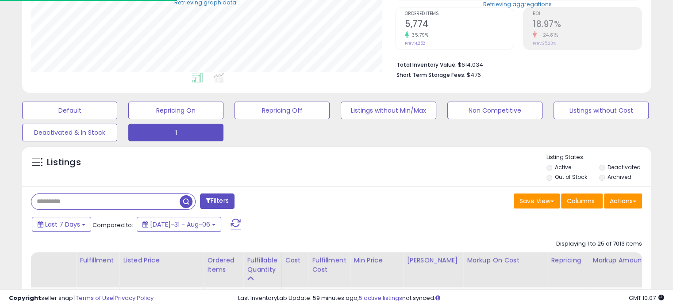
paste input "**********"
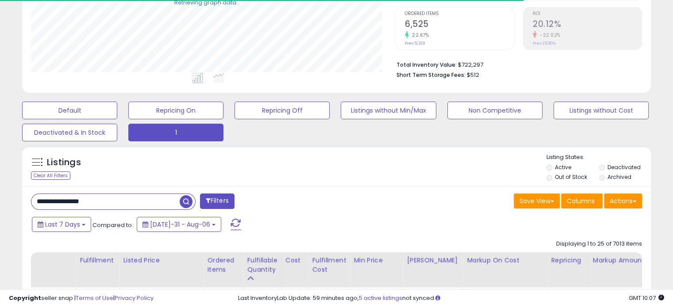
type input "**********"
click at [185, 202] on span "button" at bounding box center [186, 201] width 13 height 13
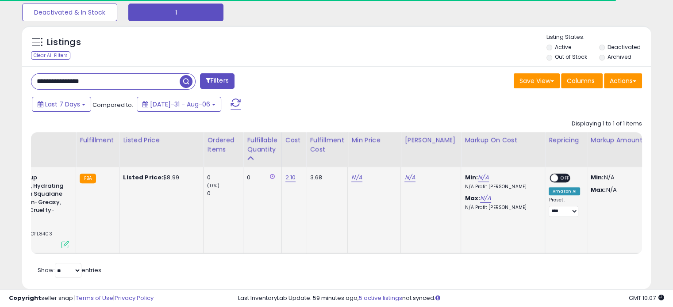
scroll to position [310, 0]
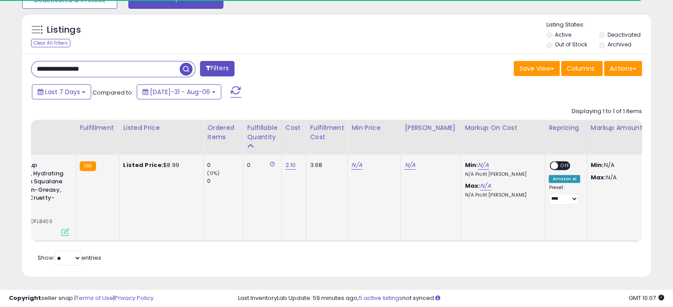
click at [145, 240] on td "Listed Price: $8.99" at bounding box center [161, 198] width 84 height 87
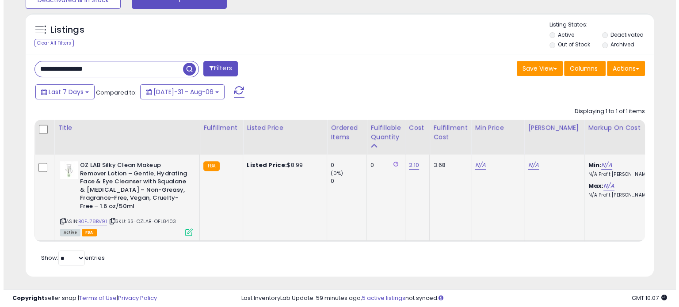
scroll to position [181, 364]
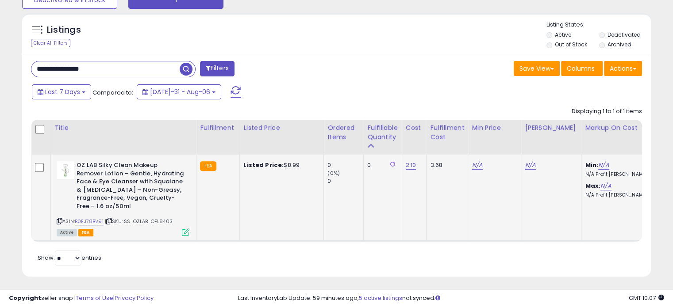
click at [182, 230] on icon at bounding box center [186, 233] width 8 height 8
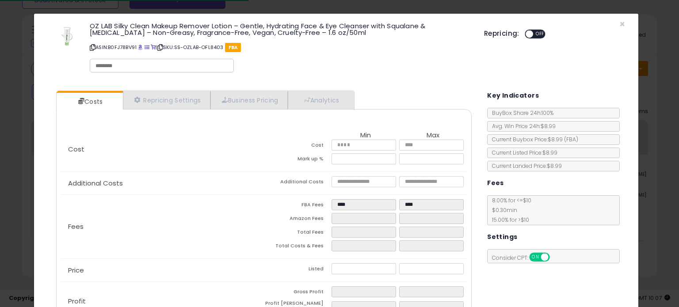
click at [110, 67] on input "text" at bounding box center [162, 66] width 133 height 8
click at [113, 65] on input "text" at bounding box center [162, 66] width 133 height 8
type input "*****"
click at [295, 77] on div at bounding box center [280, 77] width 381 height 0
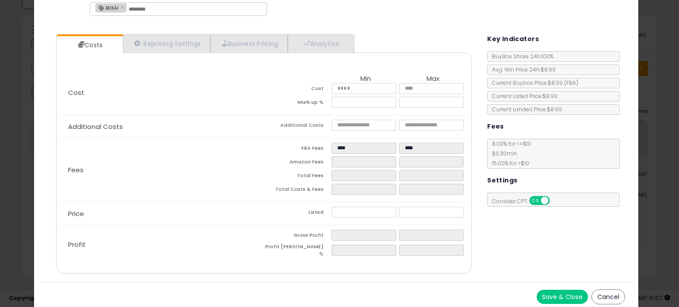
click at [558, 291] on button "Save & Close" at bounding box center [562, 297] width 51 height 14
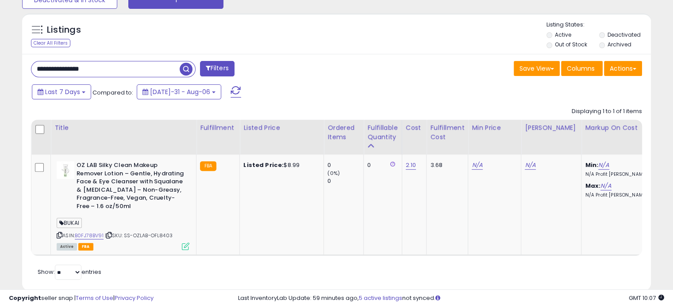
drag, startPoint x: 110, startPoint y: 64, endPoint x: 23, endPoint y: 62, distance: 87.2
click at [0, 63] on div "**********" at bounding box center [336, 21] width 673 height 605
paste input "text"
type input "**********"
click at [180, 68] on span "button" at bounding box center [186, 69] width 13 height 13
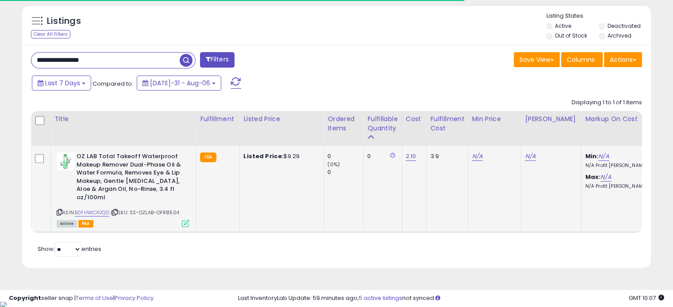
click at [182, 226] on icon at bounding box center [186, 224] width 8 height 8
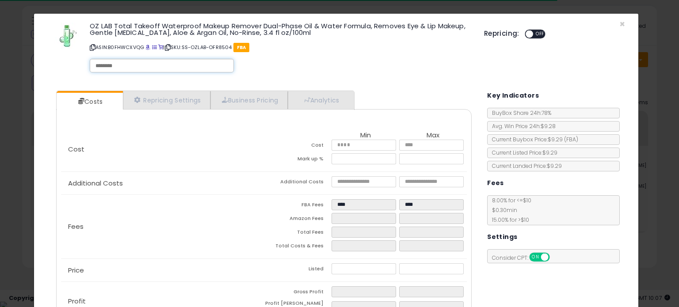
click at [108, 64] on input "text" at bounding box center [162, 66] width 133 height 8
click at [101, 62] on input "*****" at bounding box center [162, 66] width 133 height 8
type input "*****"
click at [269, 64] on div "OZ LAB Total Takeoff Waterproof Makeup Remover Dual-Phase Oil & Water Formula, …" at bounding box center [280, 48] width 395 height 57
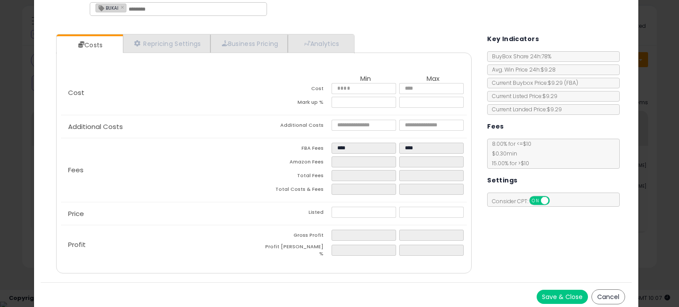
click at [559, 294] on button "Save & Close" at bounding box center [562, 297] width 51 height 14
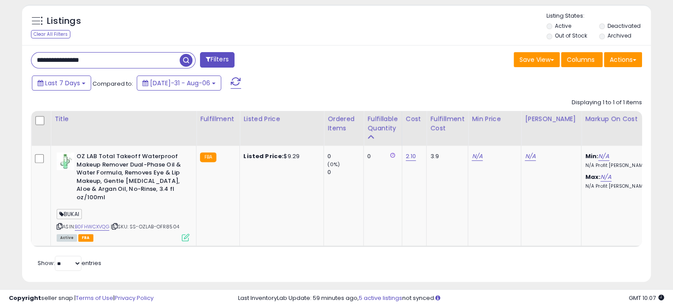
drag, startPoint x: 76, startPoint y: 57, endPoint x: 11, endPoint y: 56, distance: 64.6
click at [0, 56] on div "**********" at bounding box center [336, 12] width 673 height 605
paste input "text"
type input "**********"
click at [187, 61] on span "button" at bounding box center [186, 60] width 13 height 13
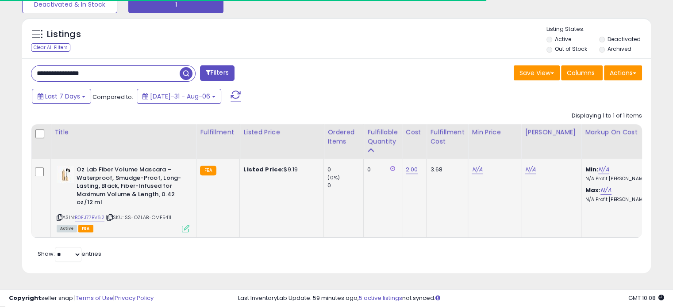
click at [183, 226] on icon at bounding box center [186, 229] width 8 height 8
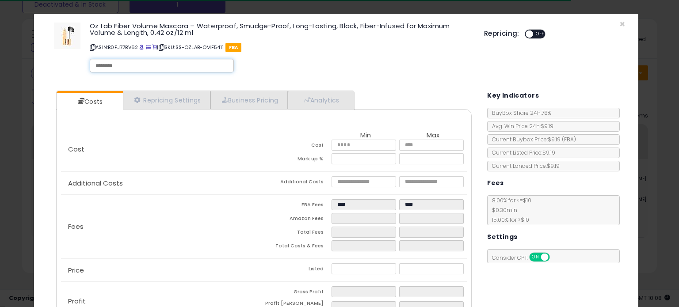
click at [143, 64] on input "text" at bounding box center [162, 66] width 133 height 8
type input "*****"
click at [319, 61] on div "Oz Lab Fiber Volume Mascara – Waterproof, Smudge-Proof, Long-Lasting, Black, Fi…" at bounding box center [280, 48] width 395 height 57
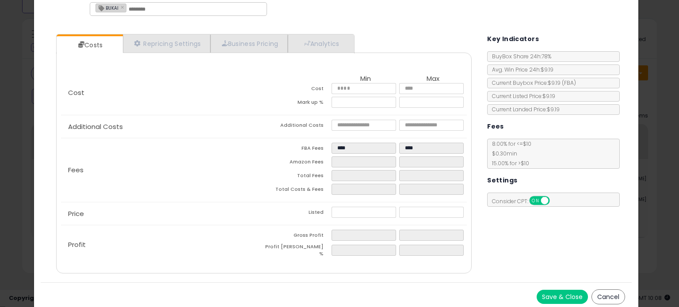
click at [555, 291] on button "Save & Close" at bounding box center [562, 297] width 51 height 14
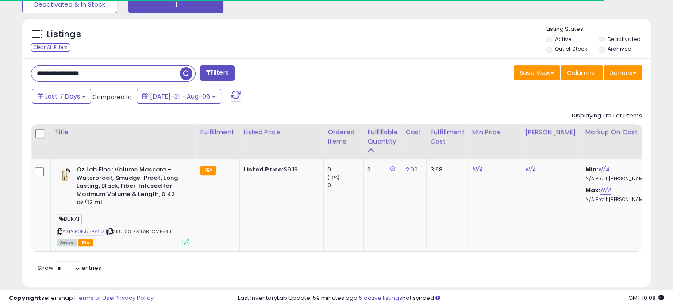
drag, startPoint x: 103, startPoint y: 67, endPoint x: 12, endPoint y: 71, distance: 90.7
click at [12, 71] on div "**********" at bounding box center [336, 15] width 664 height 566
paste input "text"
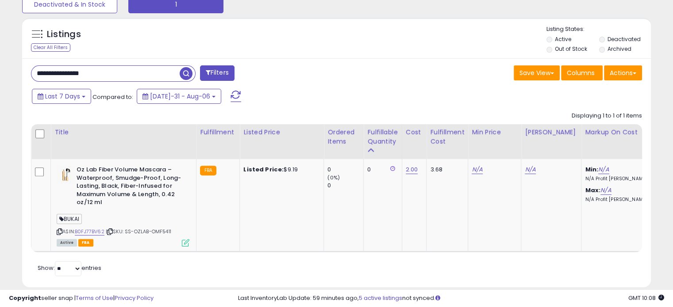
type input "**********"
click at [188, 69] on span "button" at bounding box center [186, 73] width 13 height 13
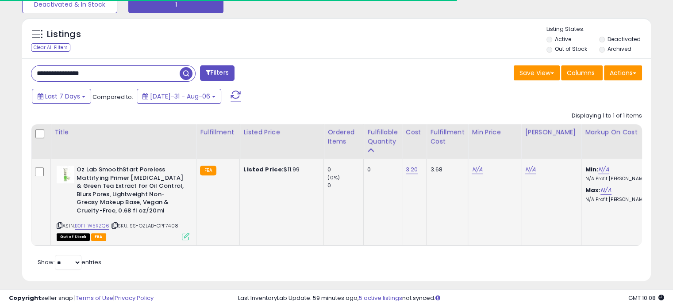
click at [185, 235] on icon at bounding box center [186, 237] width 8 height 8
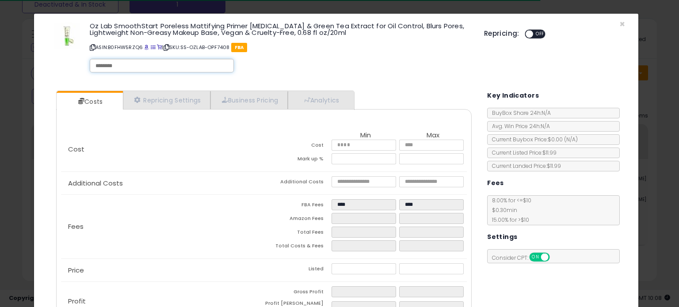
click at [138, 63] on input "text" at bounding box center [162, 66] width 133 height 8
drag, startPoint x: 123, startPoint y: 63, endPoint x: 69, endPoint y: 62, distance: 53.5
click at [69, 62] on div "Oz Lab SmoothStart Poreless Mattifying Primer [MEDICAL_DATA] & Green Tea Extrac…" at bounding box center [263, 48] width 444 height 57
type input "*****"
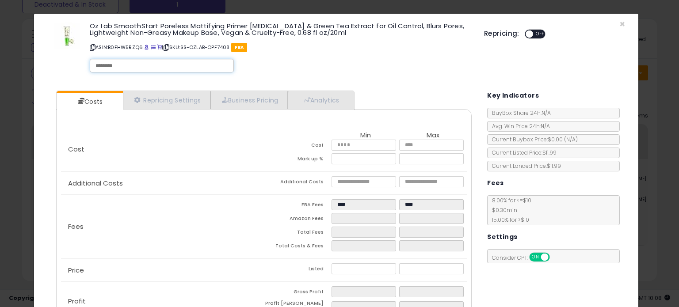
click at [283, 67] on div "Oz Lab SmoothStart Poreless Mattifying Primer [MEDICAL_DATA] & Green Tea Extrac…" at bounding box center [280, 48] width 395 height 57
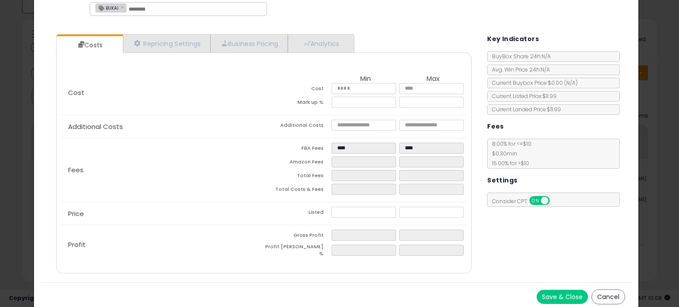
click at [566, 292] on button "Save & Close" at bounding box center [562, 297] width 51 height 14
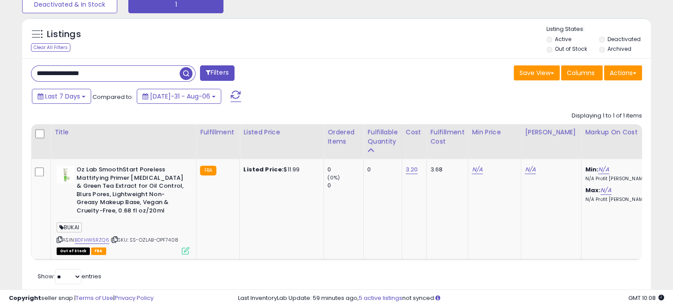
drag, startPoint x: 106, startPoint y: 76, endPoint x: 8, endPoint y: 74, distance: 97.8
click at [0, 74] on div "**********" at bounding box center [336, 26] width 673 height 605
paste input "text"
type input "**********"
click at [186, 74] on span "button" at bounding box center [186, 73] width 13 height 13
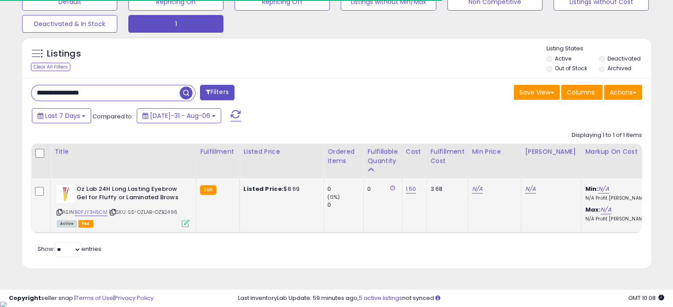
click at [186, 223] on icon at bounding box center [186, 224] width 8 height 8
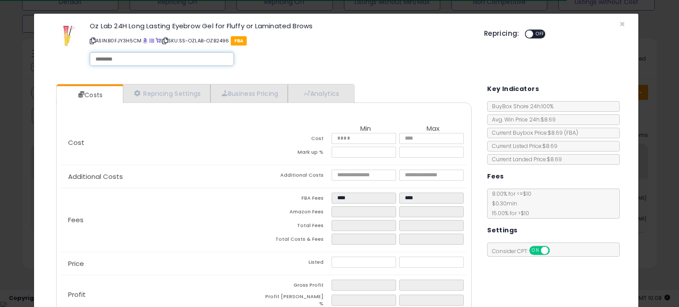
click at [111, 60] on input "text" at bounding box center [162, 59] width 133 height 8
type input "*****"
click at [324, 62] on div "Oz Lab 24H Long Lasting Eyebrow Gel for Fluffy or Laminated Brows ASIN: B0FJY3H…" at bounding box center [280, 45] width 395 height 50
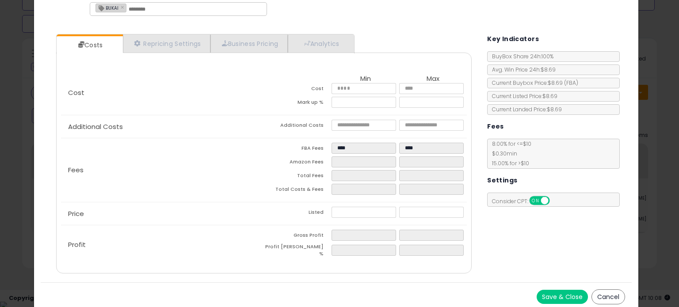
click at [566, 290] on button "Save & Close" at bounding box center [562, 297] width 51 height 14
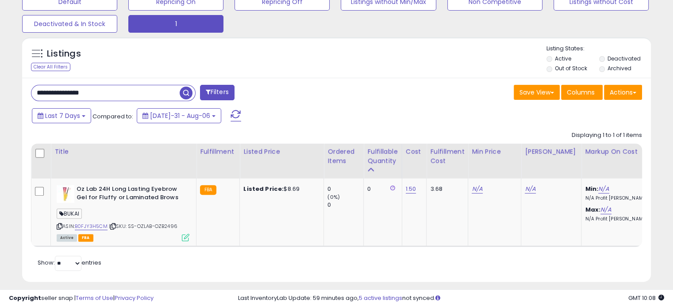
drag, startPoint x: 108, startPoint y: 86, endPoint x: 0, endPoint y: 87, distance: 108.4
click at [0, 87] on div "**********" at bounding box center [336, 29] width 673 height 572
paste input "text"
type input "**********"
drag, startPoint x: 184, startPoint y: 90, endPoint x: 189, endPoint y: 79, distance: 11.9
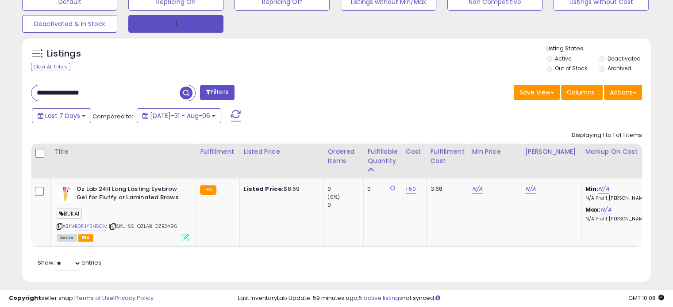
click at [184, 90] on span "button" at bounding box center [186, 93] width 13 height 13
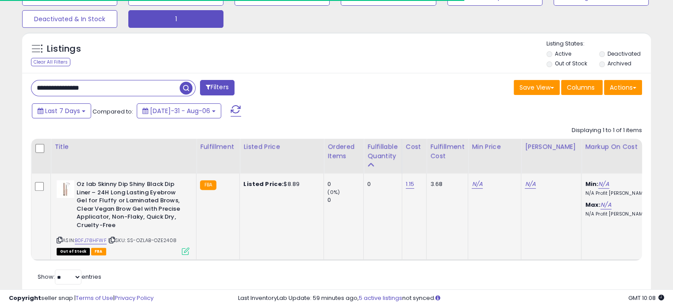
click at [185, 249] on icon at bounding box center [186, 252] width 8 height 8
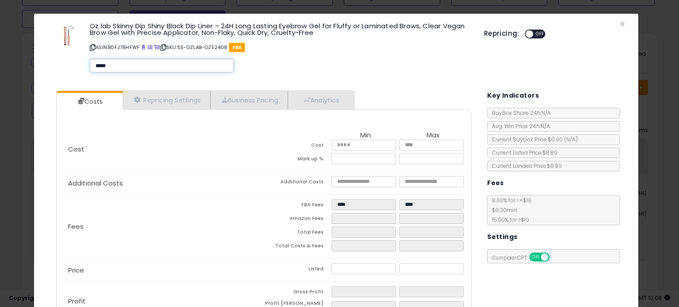
type input "*****"
click at [319, 65] on div "Oz lab Skinny Dip Shiny Black Dip Liner – 24H Long Lasting Eyebrow Gel for Fluf…" at bounding box center [280, 48] width 395 height 57
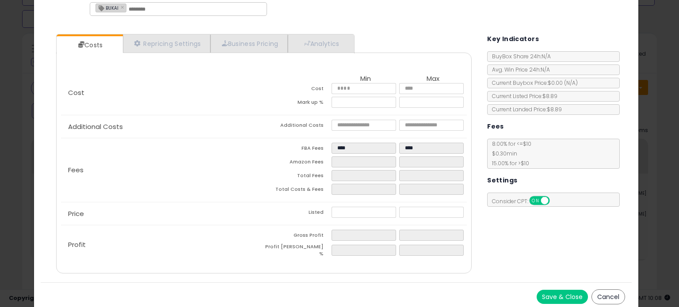
click at [551, 290] on button "Save & Close" at bounding box center [562, 297] width 51 height 14
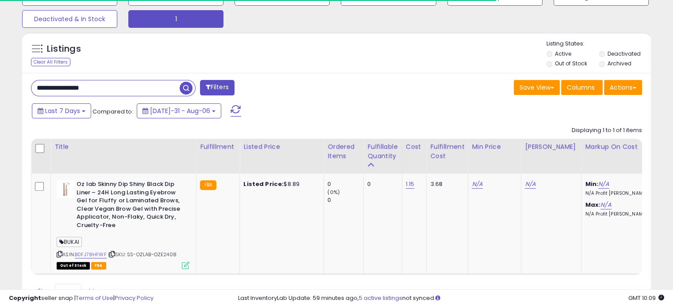
drag, startPoint x: 117, startPoint y: 84, endPoint x: 2, endPoint y: 81, distance: 115.0
click at [3, 82] on div "**********" at bounding box center [336, 40] width 673 height 605
paste input "text"
type input "**********"
click at [189, 87] on span "button" at bounding box center [186, 88] width 13 height 13
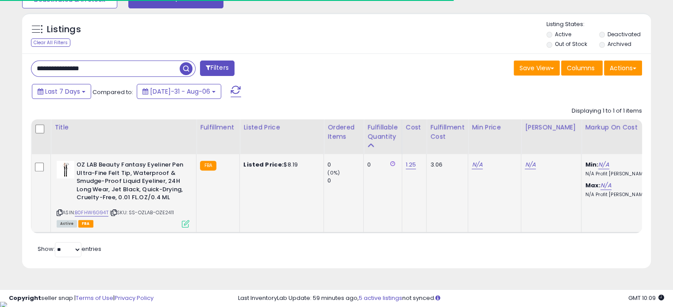
click at [186, 223] on icon at bounding box center [186, 224] width 8 height 8
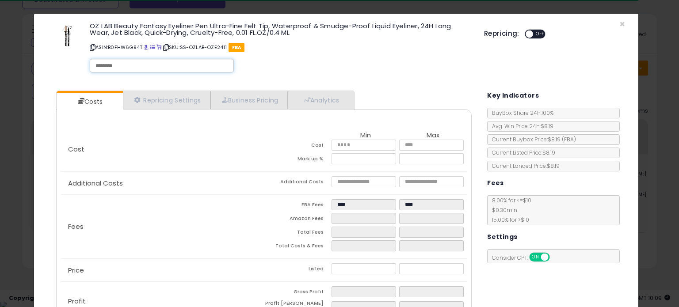
click at [153, 67] on input "text" at bounding box center [162, 66] width 133 height 8
type input "*****"
click at [352, 74] on div "OZ LAB Beauty Fantasy Eyeliner Pen Ultra-Fine Felt Tip, Waterproof & Smudge-Pro…" at bounding box center [280, 48] width 395 height 57
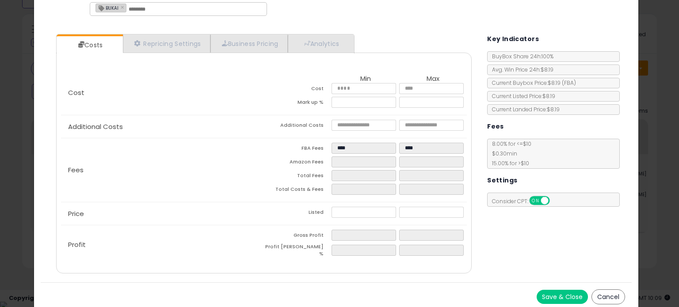
click at [550, 290] on button "Save & Close" at bounding box center [562, 297] width 51 height 14
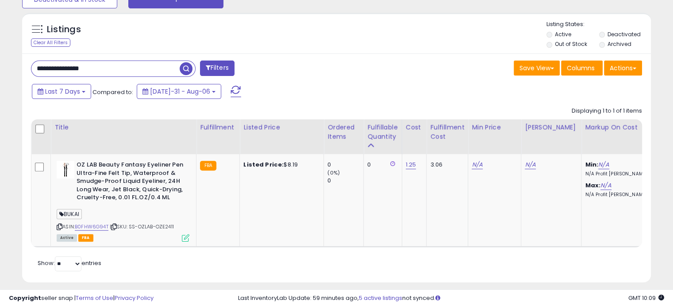
drag, startPoint x: 108, startPoint y: 70, endPoint x: 0, endPoint y: 68, distance: 108.4
click at [0, 68] on div "**********" at bounding box center [336, 17] width 673 height 597
paste input "text"
type input "**********"
click at [189, 67] on span "button" at bounding box center [186, 68] width 13 height 13
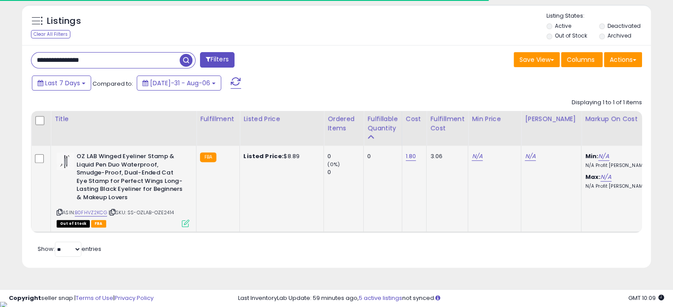
click at [184, 221] on icon at bounding box center [186, 224] width 8 height 8
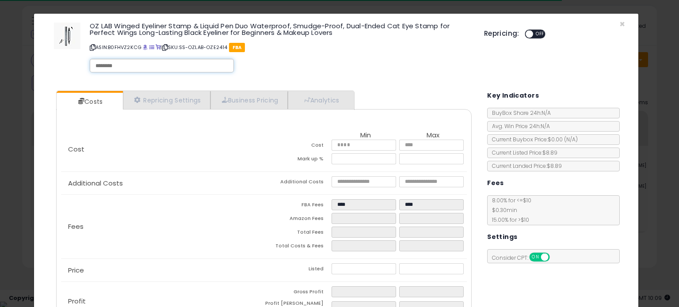
click at [126, 70] on div at bounding box center [162, 66] width 144 height 14
drag, startPoint x: 110, startPoint y: 61, endPoint x: 63, endPoint y: 61, distance: 47.3
click at [63, 61] on div "OZ LAB Winged Eyeliner Stamp & Liquid Pen Duo Waterproof, Smudge-Proof, Dual-En…" at bounding box center [263, 48] width 444 height 57
type input "*"
type input "*****"
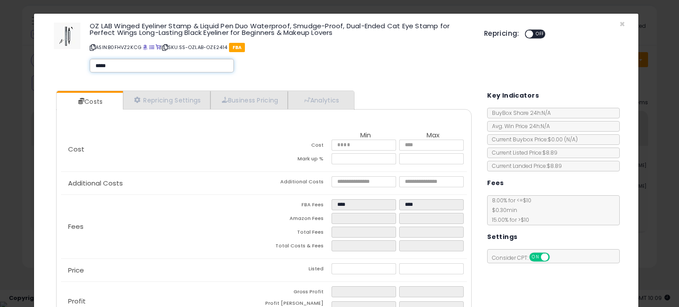
type input "*****"
click at [296, 66] on div "OZ LAB Winged Eyeliner Stamp & Liquid Pen Duo Waterproof, Smudge-Proof, Dual-En…" at bounding box center [280, 48] width 395 height 57
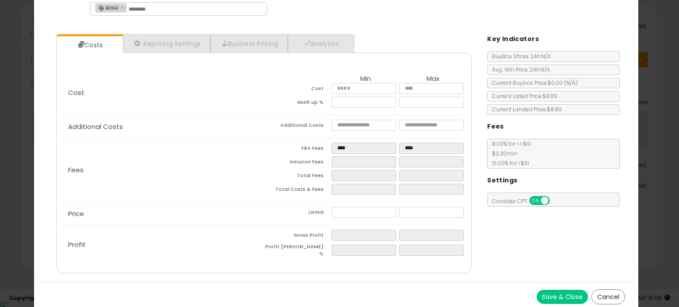
click at [544, 295] on button "Save & Close" at bounding box center [562, 297] width 51 height 14
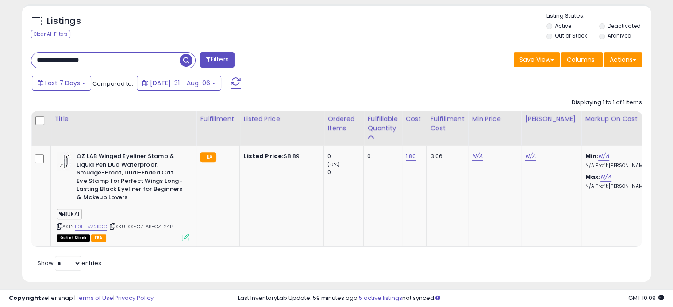
drag, startPoint x: 106, startPoint y: 59, endPoint x: 0, endPoint y: 59, distance: 105.7
click at [0, 59] on div "**********" at bounding box center [336, 12] width 673 height 605
paste input "text"
type input "**********"
click at [182, 59] on span "button" at bounding box center [186, 60] width 13 height 13
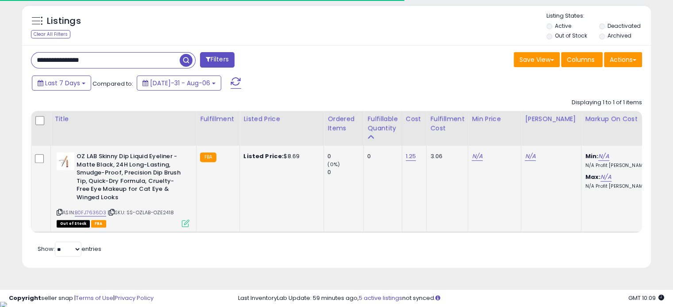
click at [182, 223] on icon at bounding box center [186, 224] width 8 height 8
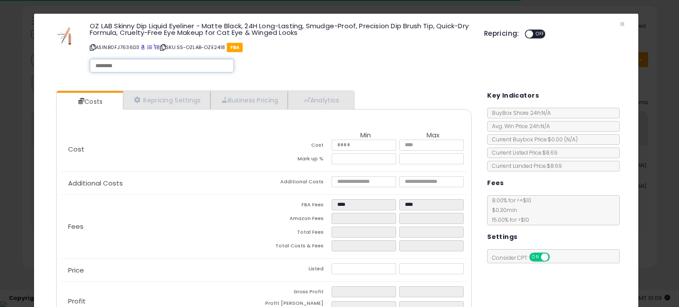
click at [117, 69] on input "text" at bounding box center [162, 66] width 133 height 8
type input "*****"
click at [316, 75] on div "OZ LAB Skinny Dip Liquid Eyeliner - Matte Black, 24H Long-Lasting, Smudge-Proof…" at bounding box center [280, 48] width 395 height 57
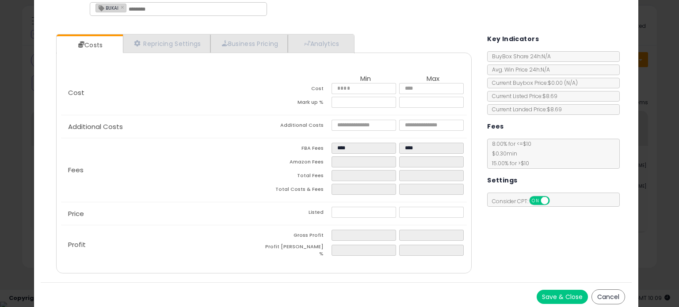
click at [559, 296] on button "Save & Close" at bounding box center [562, 297] width 51 height 14
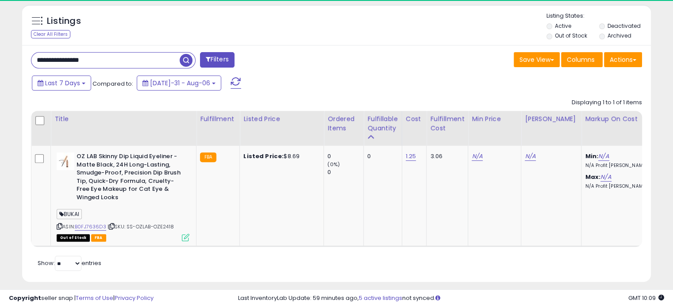
drag, startPoint x: 110, startPoint y: 60, endPoint x: 4, endPoint y: 59, distance: 106.2
click at [4, 59] on div "**********" at bounding box center [336, 12] width 673 height 605
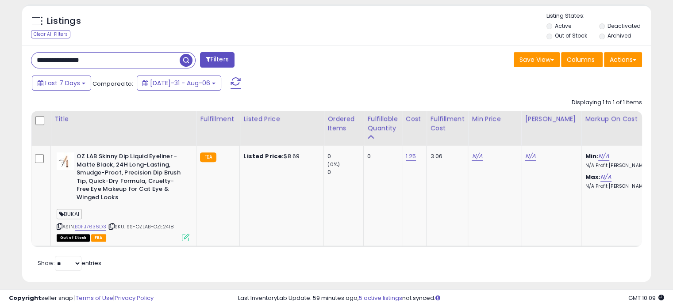
paste input "**"
type input "**********"
click at [186, 58] on span "button" at bounding box center [186, 60] width 13 height 13
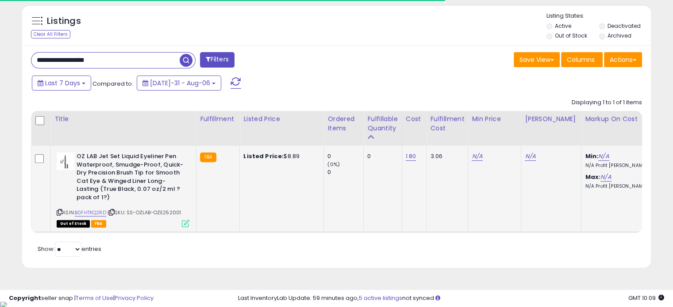
click at [183, 223] on icon at bounding box center [186, 224] width 8 height 8
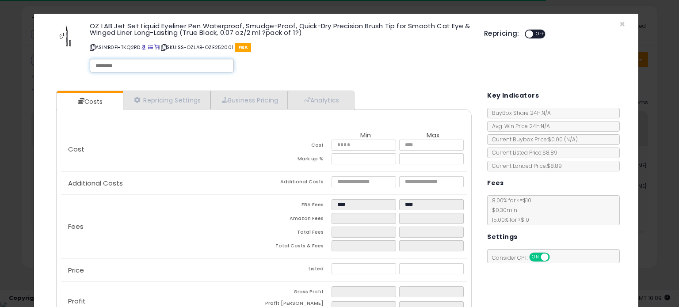
click at [138, 62] on input "text" at bounding box center [162, 66] width 133 height 8
type input "*****"
click at [378, 69] on div "OZ LAB Jet Set Liquid Eyeliner Pen Waterproof, Smudge-Proof, Quick-Dry Precisio…" at bounding box center [280, 48] width 395 height 57
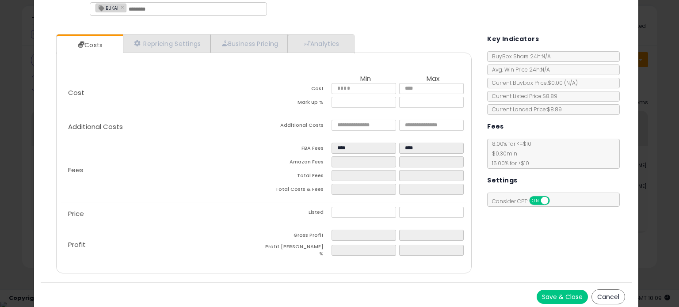
click at [550, 293] on button "Save & Close" at bounding box center [562, 297] width 51 height 14
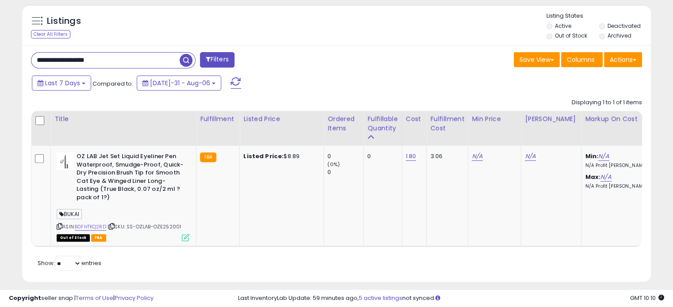
drag, startPoint x: 116, startPoint y: 56, endPoint x: 0, endPoint y: 53, distance: 115.9
click at [0, 53] on div "**********" at bounding box center [336, 12] width 673 height 605
paste input "text"
type input "**********"
click at [188, 55] on span "button" at bounding box center [186, 60] width 13 height 13
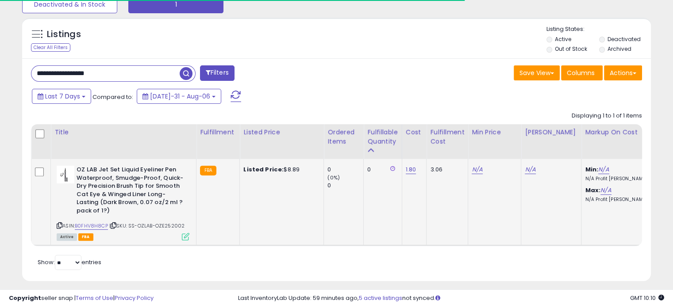
click at [185, 235] on icon at bounding box center [186, 237] width 8 height 8
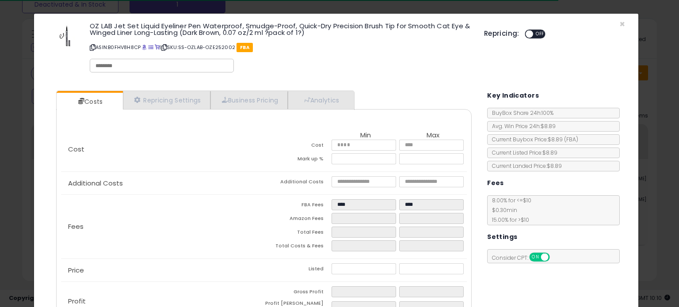
click at [109, 60] on div at bounding box center [162, 66] width 144 height 14
drag, startPoint x: 107, startPoint y: 65, endPoint x: 47, endPoint y: 53, distance: 61.3
click at [47, 53] on div "OZ LAB Jet Set Liquid Eyeliner Pen Waterproof, Smudge-Proof, Quick-Dry Precisio…" at bounding box center [263, 48] width 444 height 57
type input "*****"
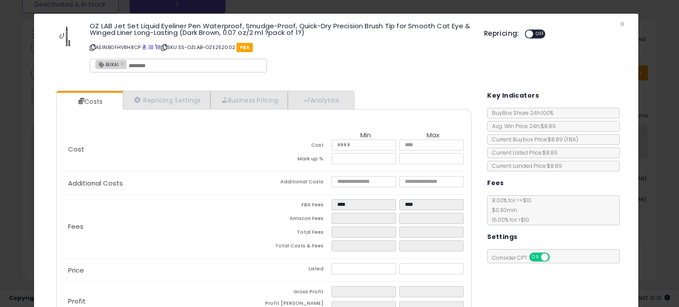
click at [283, 60] on div "OZ LAB Jet Set Liquid Eyeliner Pen Waterproof, Smudge-Proof, Quick-Dry Precisio…" at bounding box center [280, 48] width 395 height 57
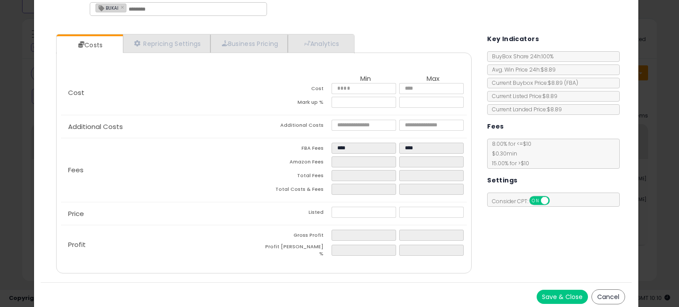
click at [546, 291] on button "Save & Close" at bounding box center [562, 297] width 51 height 14
